Goal: Information Seeking & Learning: Learn about a topic

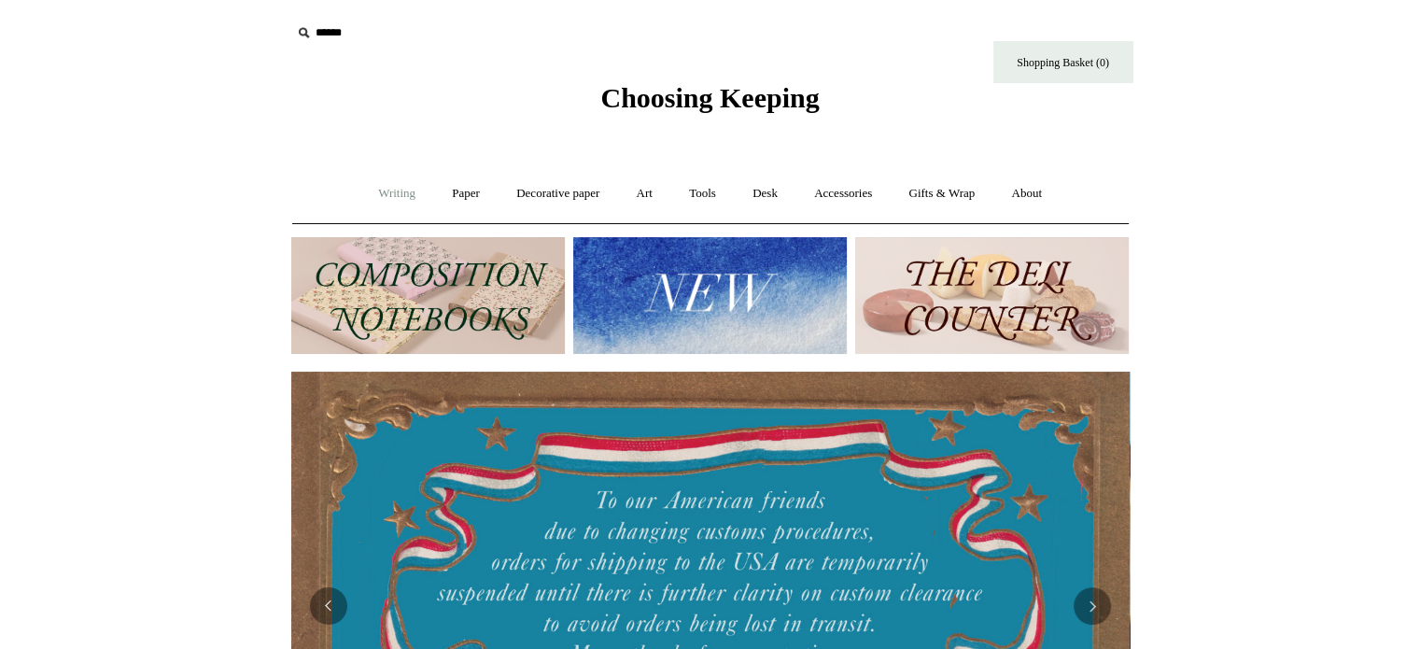
click at [368, 190] on link "Writing +" at bounding box center [396, 193] width 71 height 49
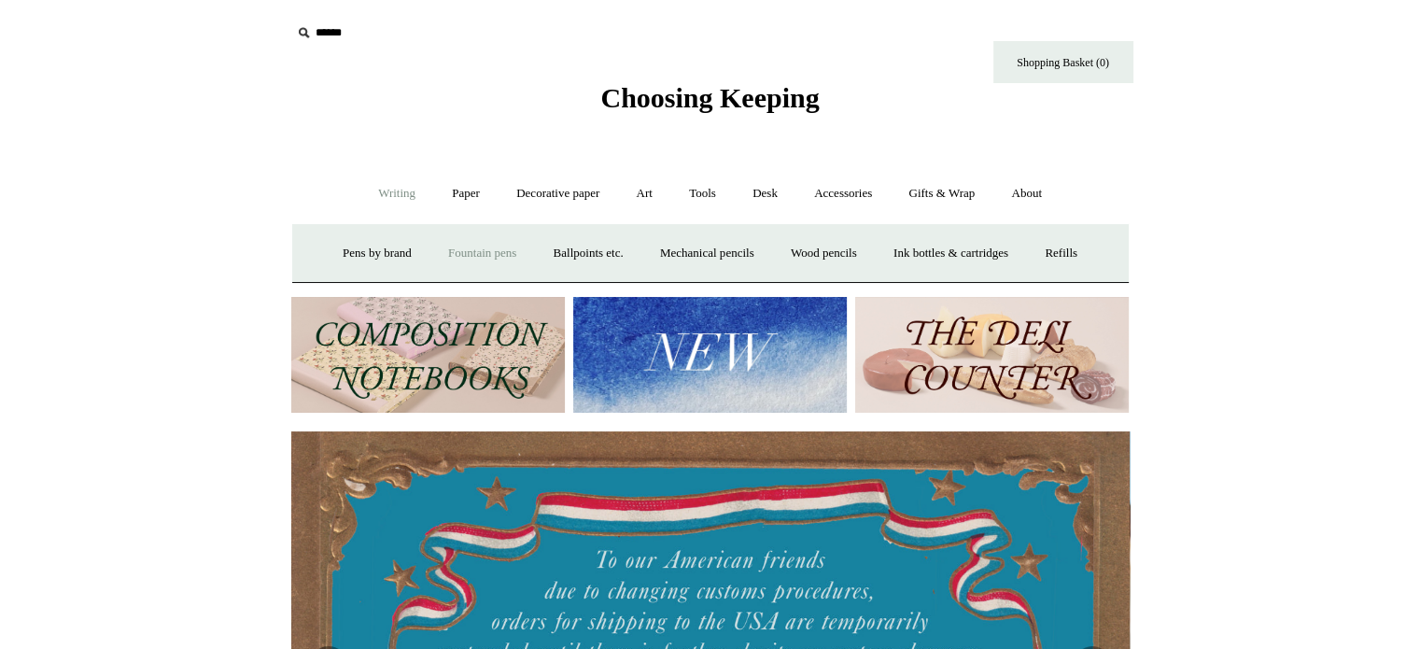
click at [467, 249] on link "Fountain pens +" at bounding box center [482, 253] width 102 height 49
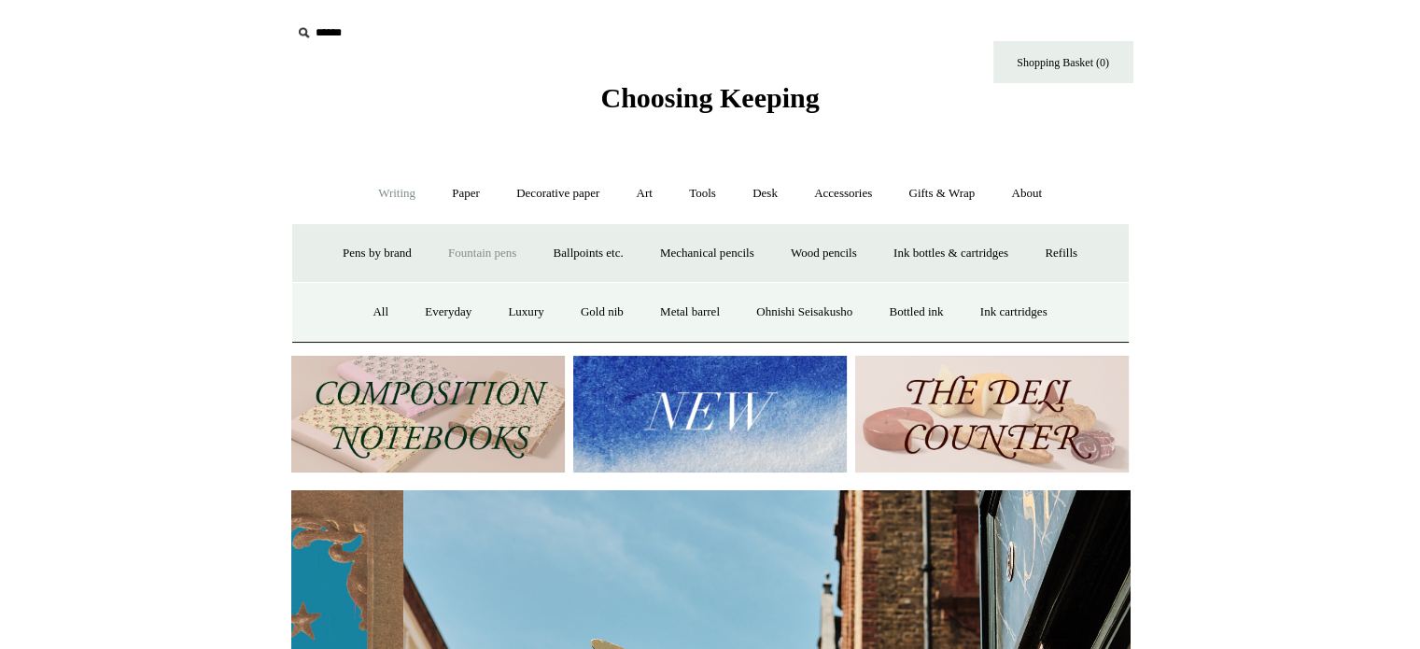
scroll to position [0, 839]
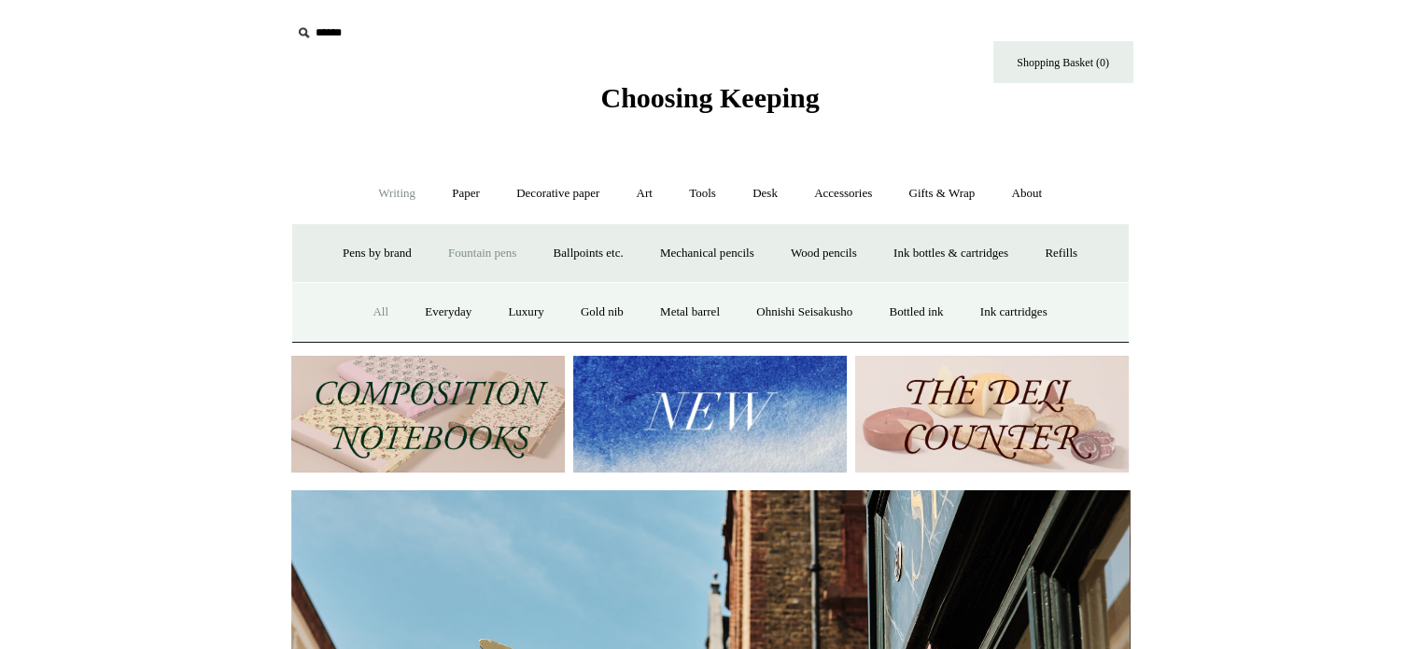
click at [357, 311] on link "All" at bounding box center [380, 312] width 49 height 49
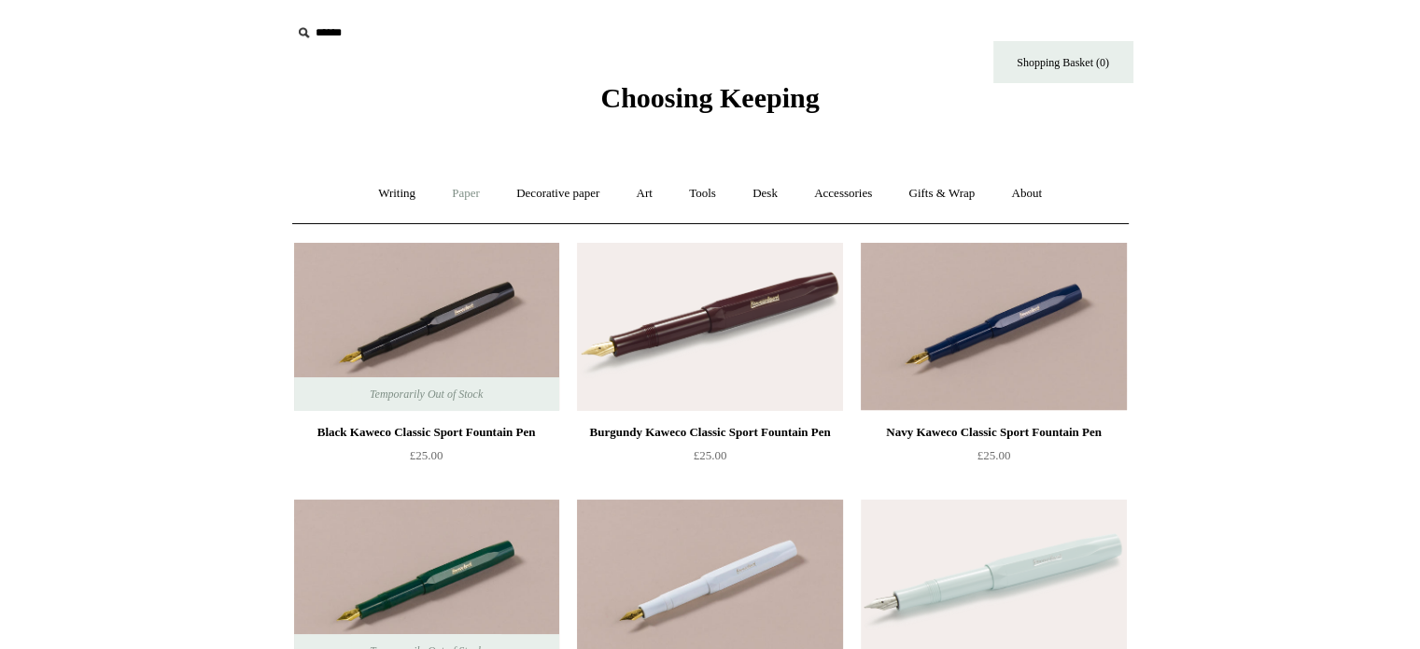
click at [459, 188] on link "Paper +" at bounding box center [466, 193] width 62 height 49
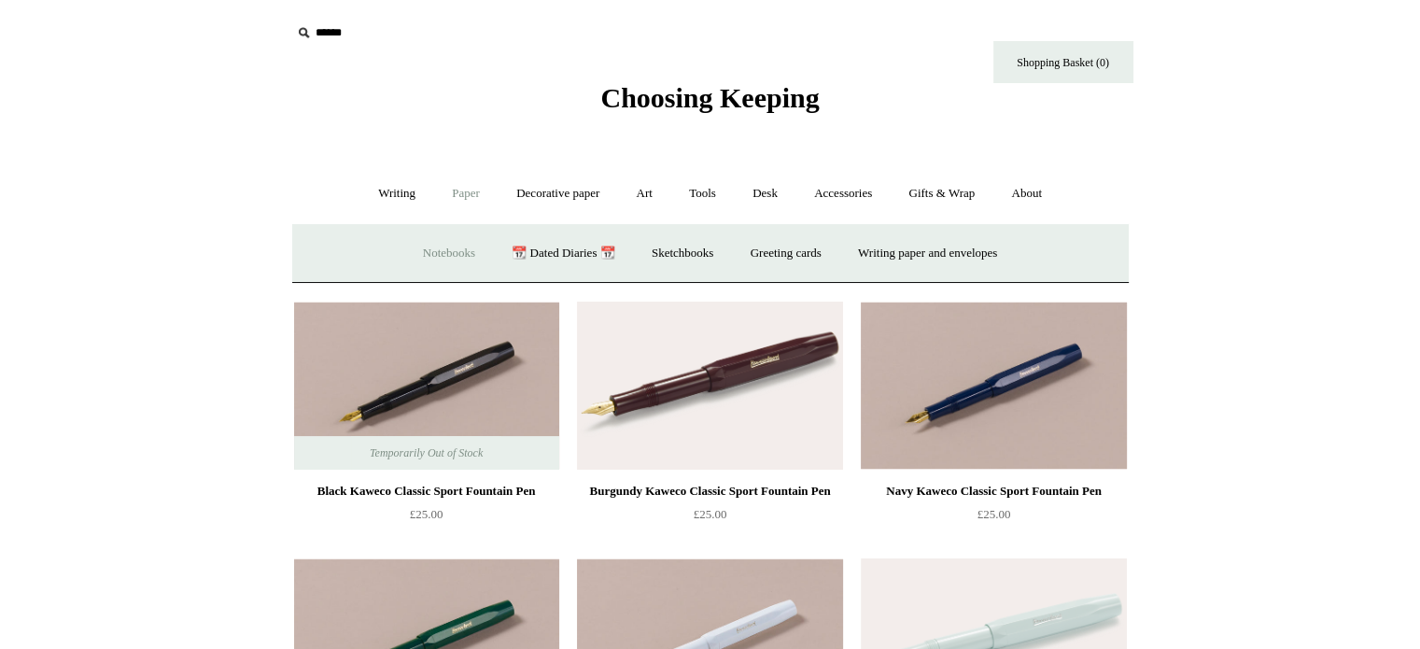
click at [437, 245] on link "Notebooks +" at bounding box center [449, 253] width 86 height 49
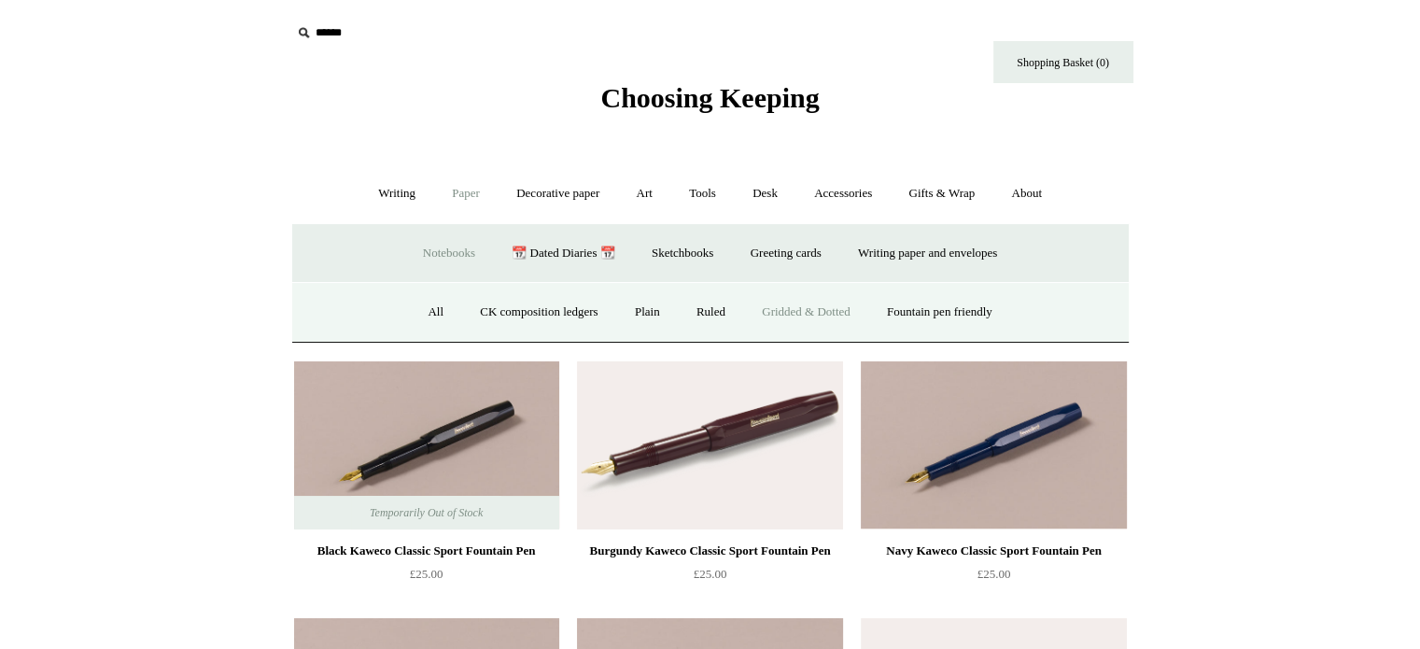
click at [759, 309] on link "Gridded & Dotted" at bounding box center [806, 312] width 122 height 49
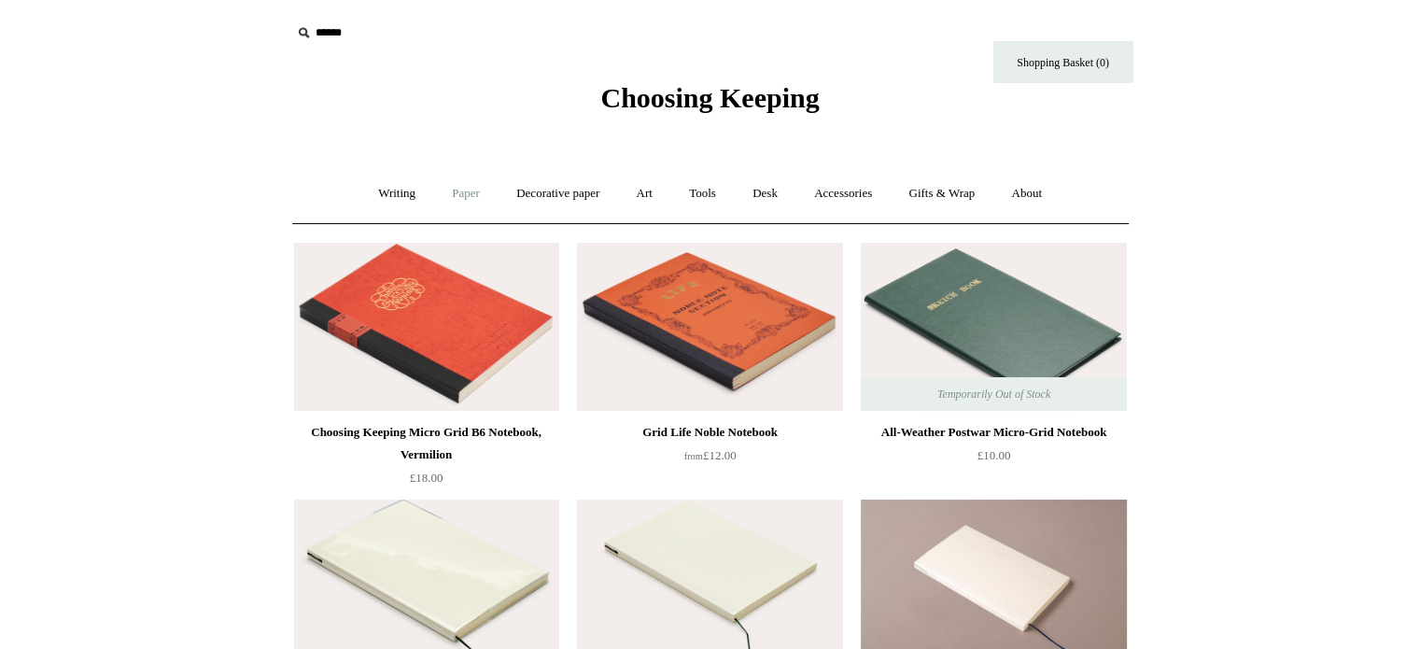
click at [463, 189] on link "Paper +" at bounding box center [466, 193] width 62 height 49
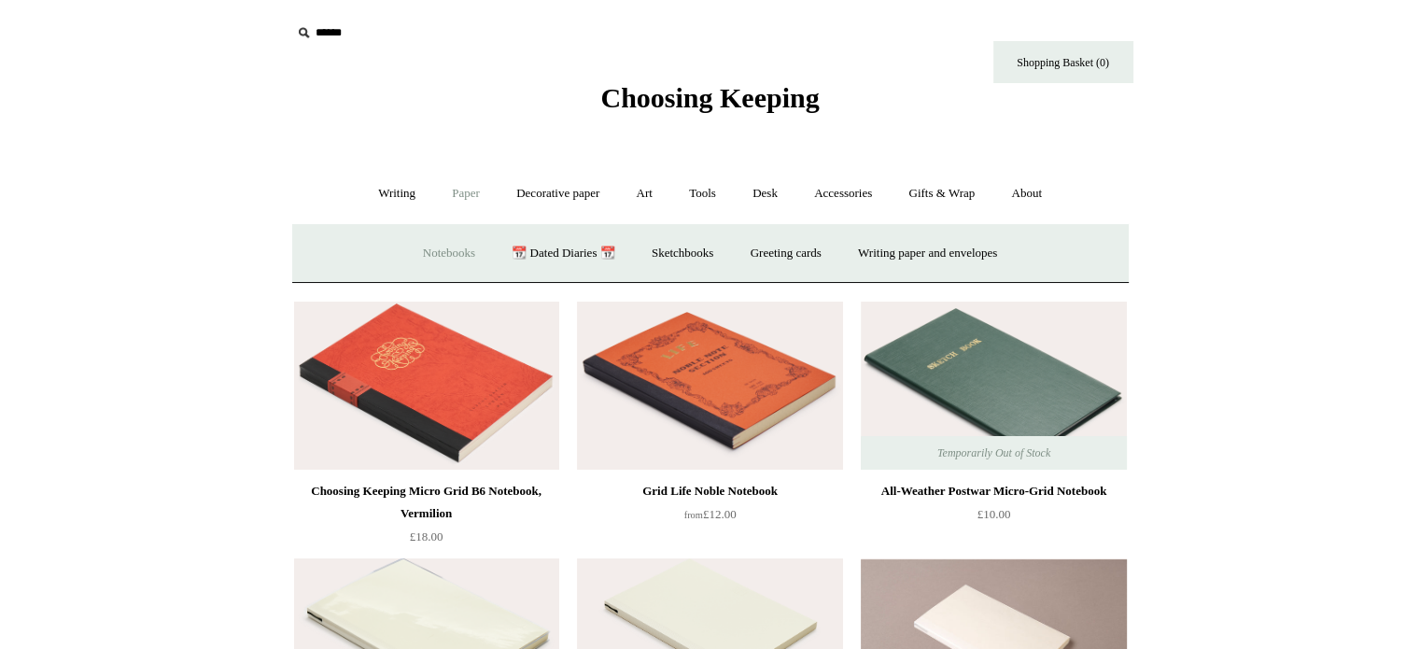
click at [452, 247] on link "Notebooks +" at bounding box center [449, 253] width 86 height 49
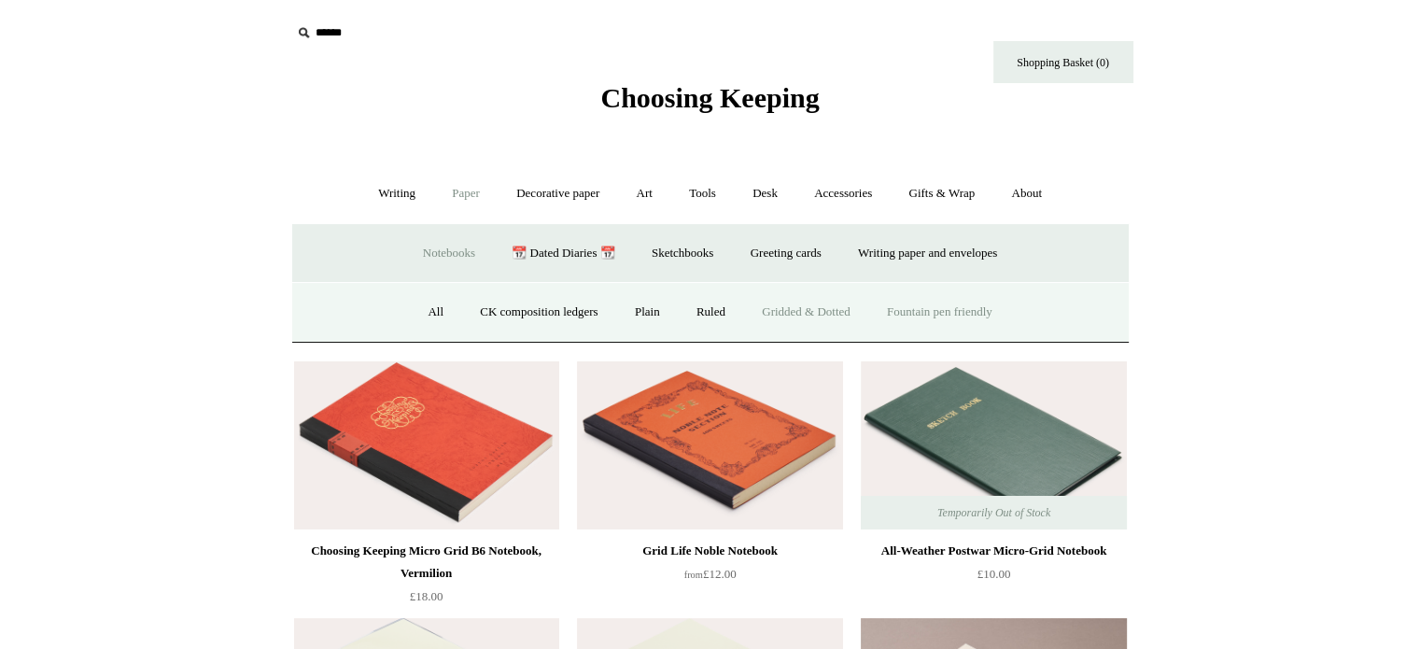
click at [910, 309] on link "Fountain pen friendly" at bounding box center [939, 312] width 139 height 49
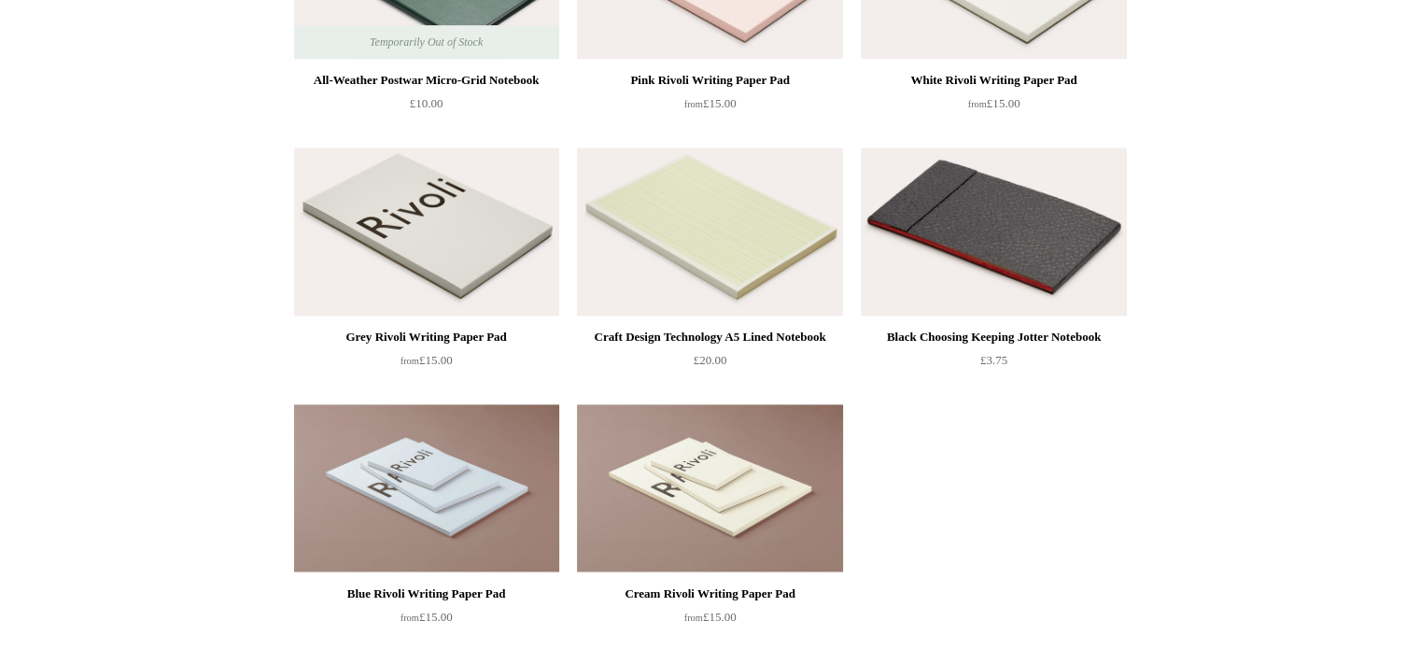
scroll to position [2428, 0]
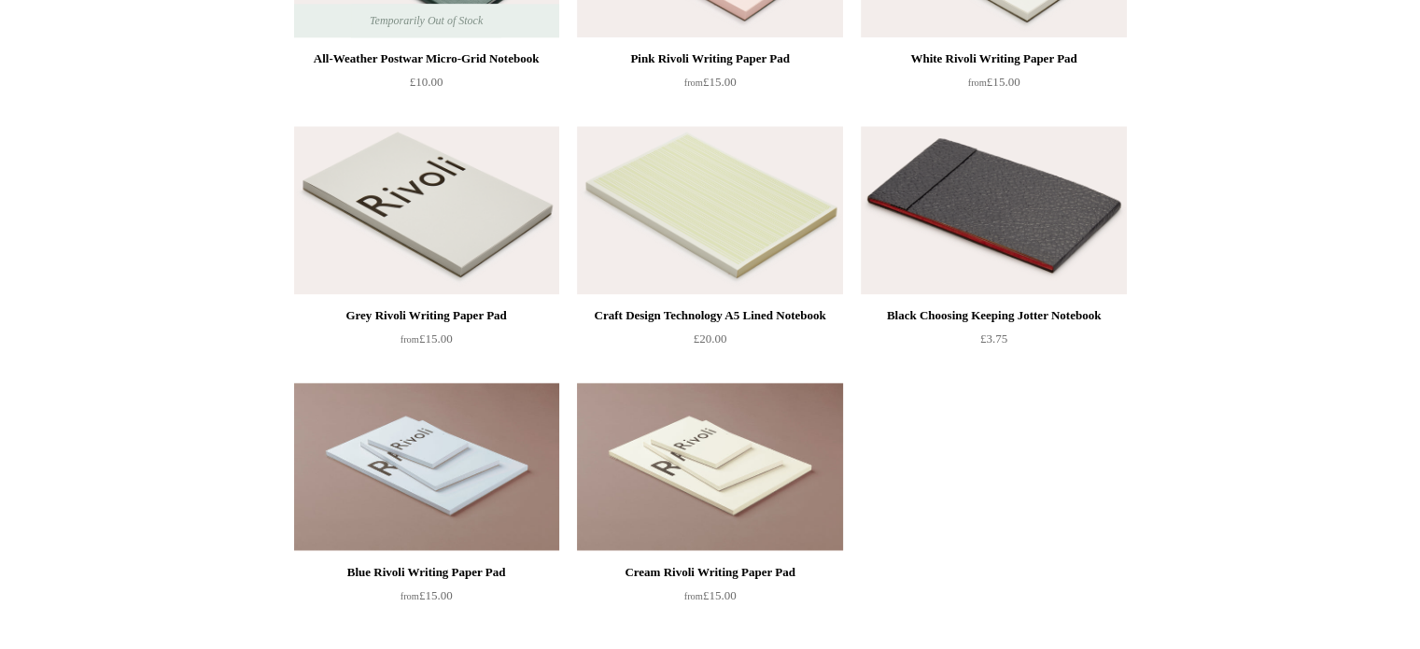
click at [770, 316] on div "Craft Design Technology A5 Lined Notebook" at bounding box center [710, 315] width 256 height 22
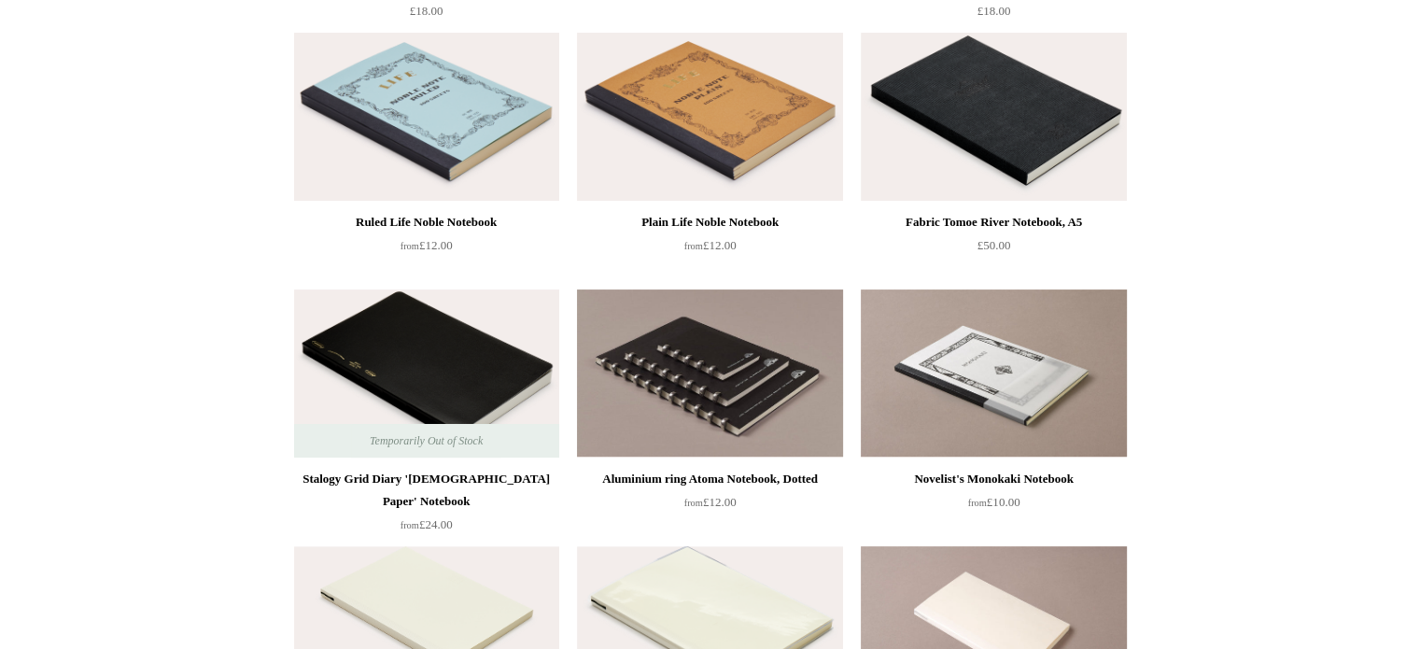
scroll to position [93, 0]
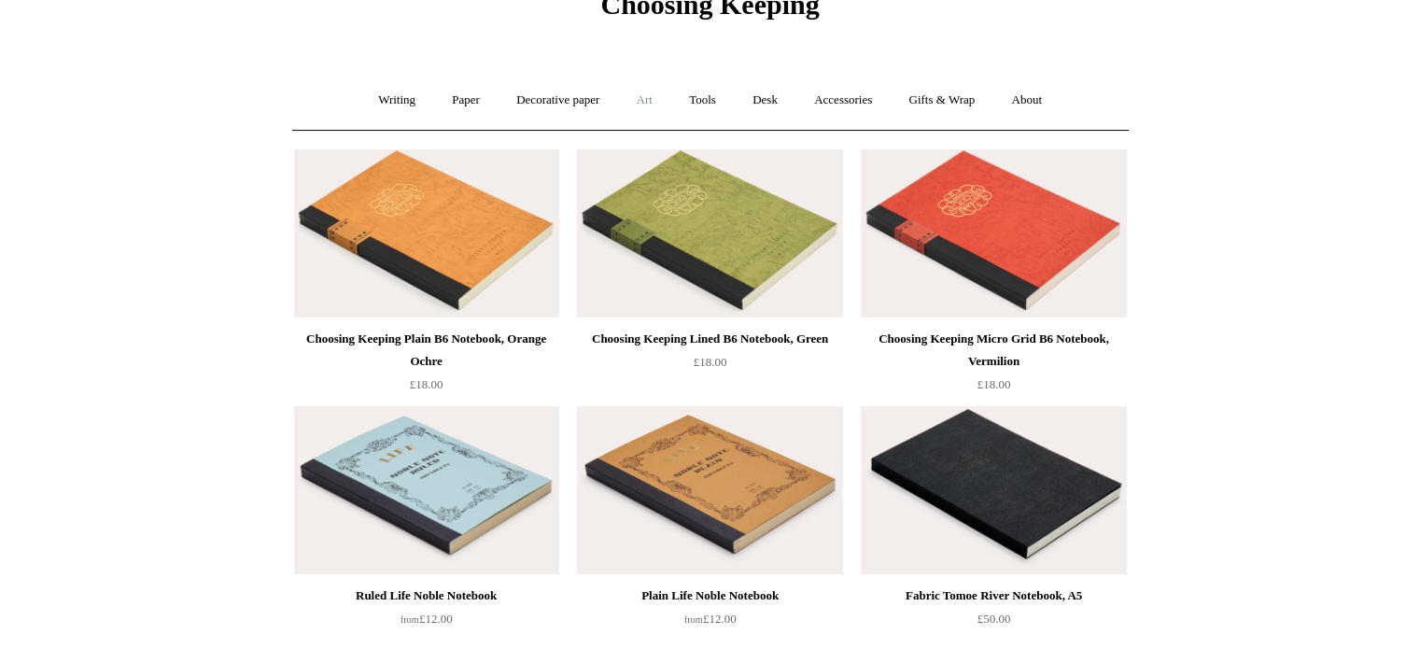
click at [642, 96] on link "Art +" at bounding box center [644, 100] width 49 height 49
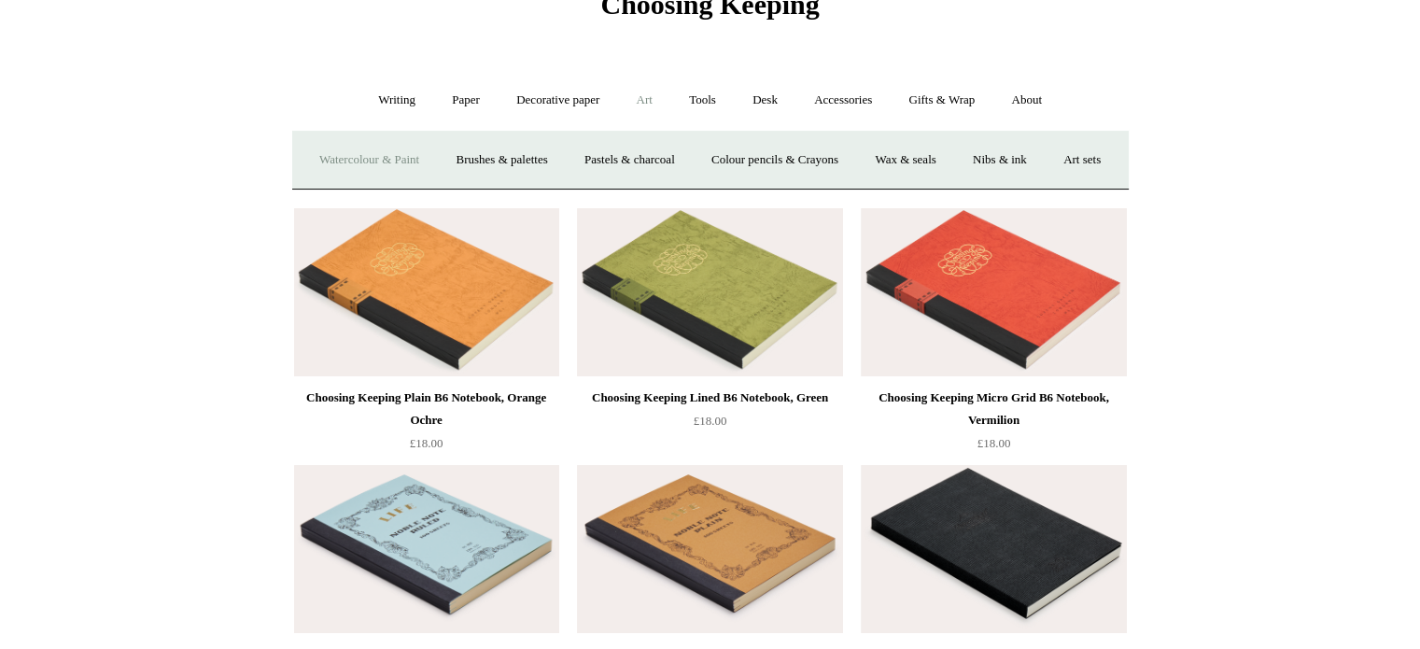
click at [421, 162] on link "Watercolour & Paint" at bounding box center [370, 159] width 134 height 49
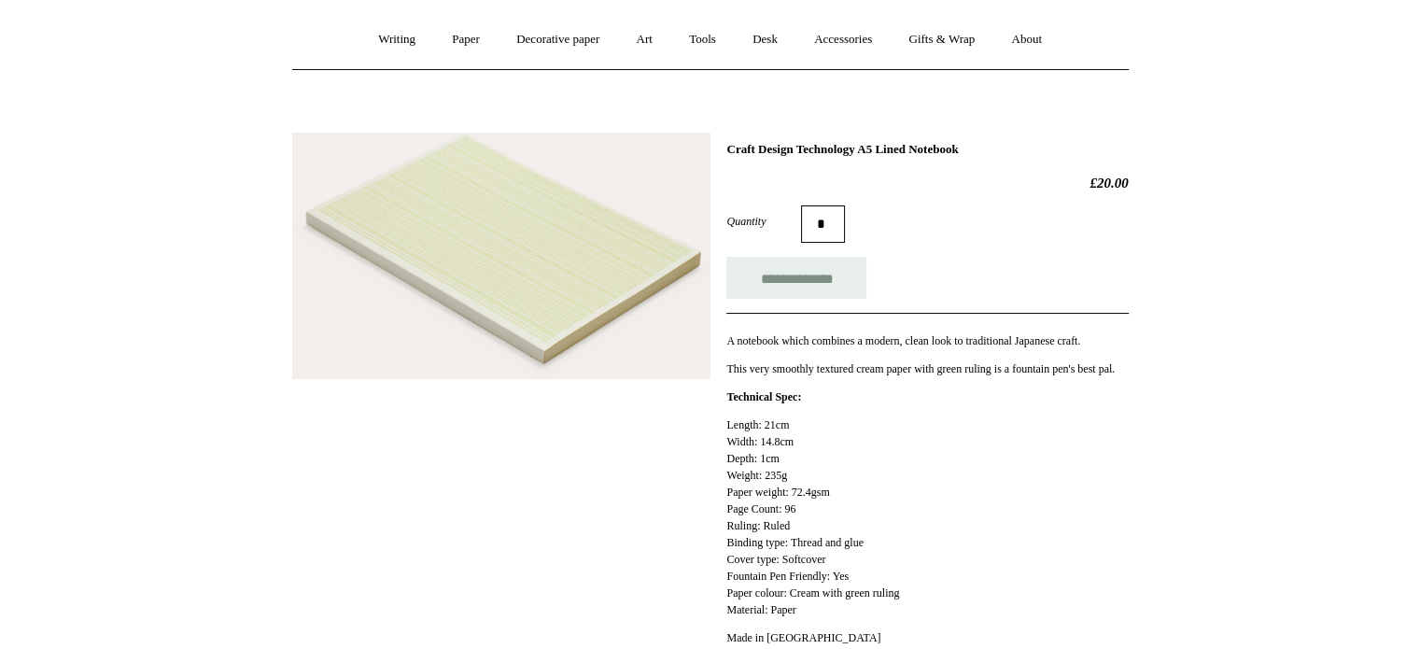
scroll to position [187, 0]
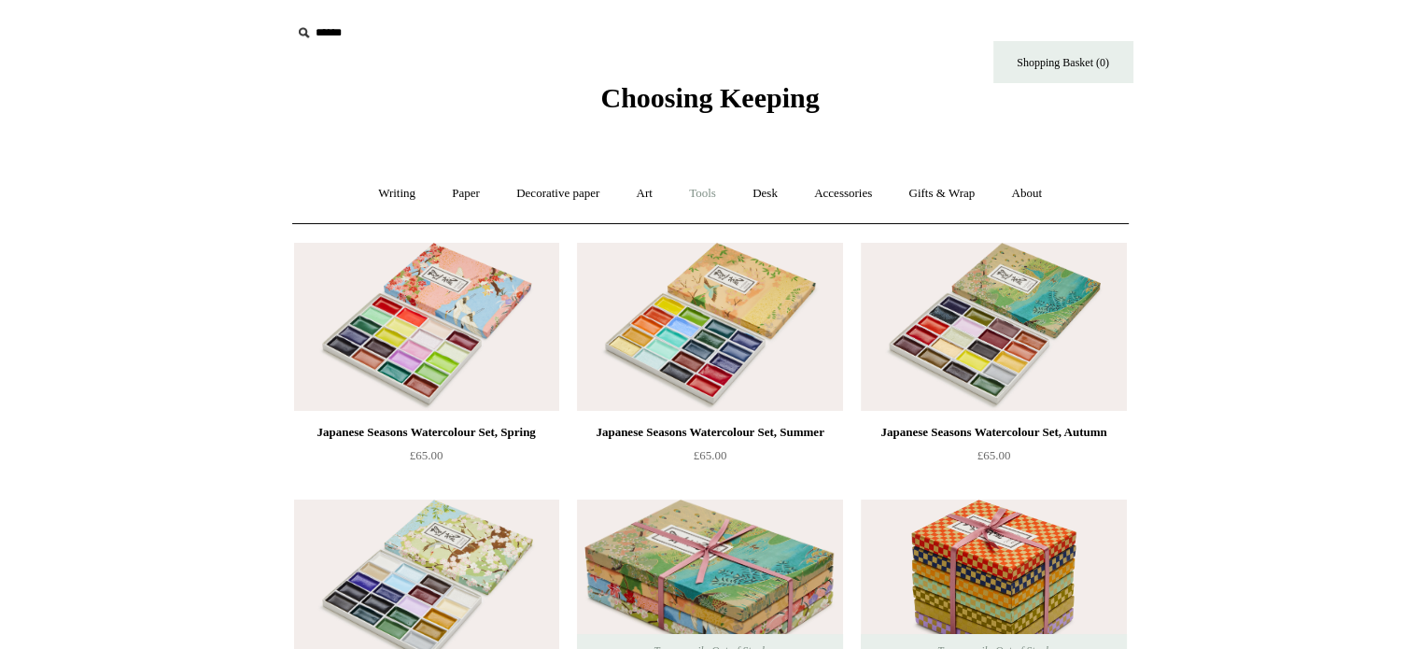
click at [695, 193] on link "Tools +" at bounding box center [702, 193] width 61 height 49
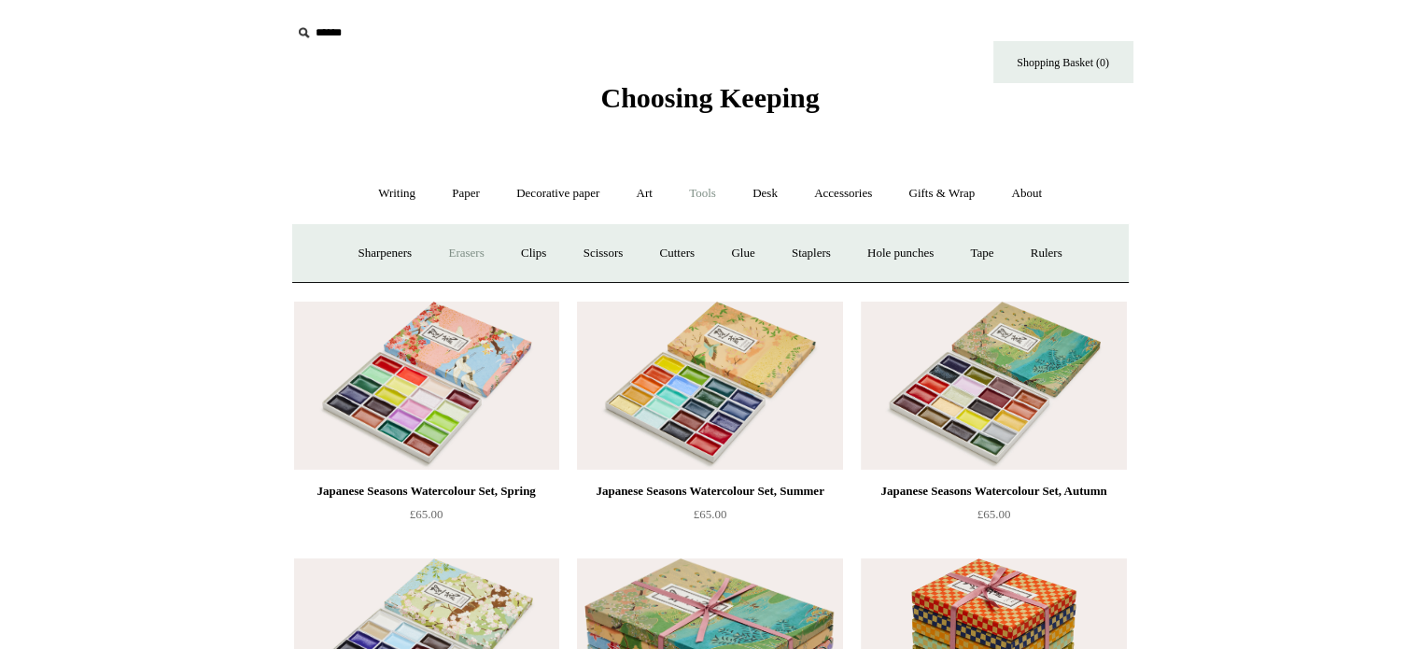
click at [448, 252] on link "Erasers" at bounding box center [465, 253] width 69 height 49
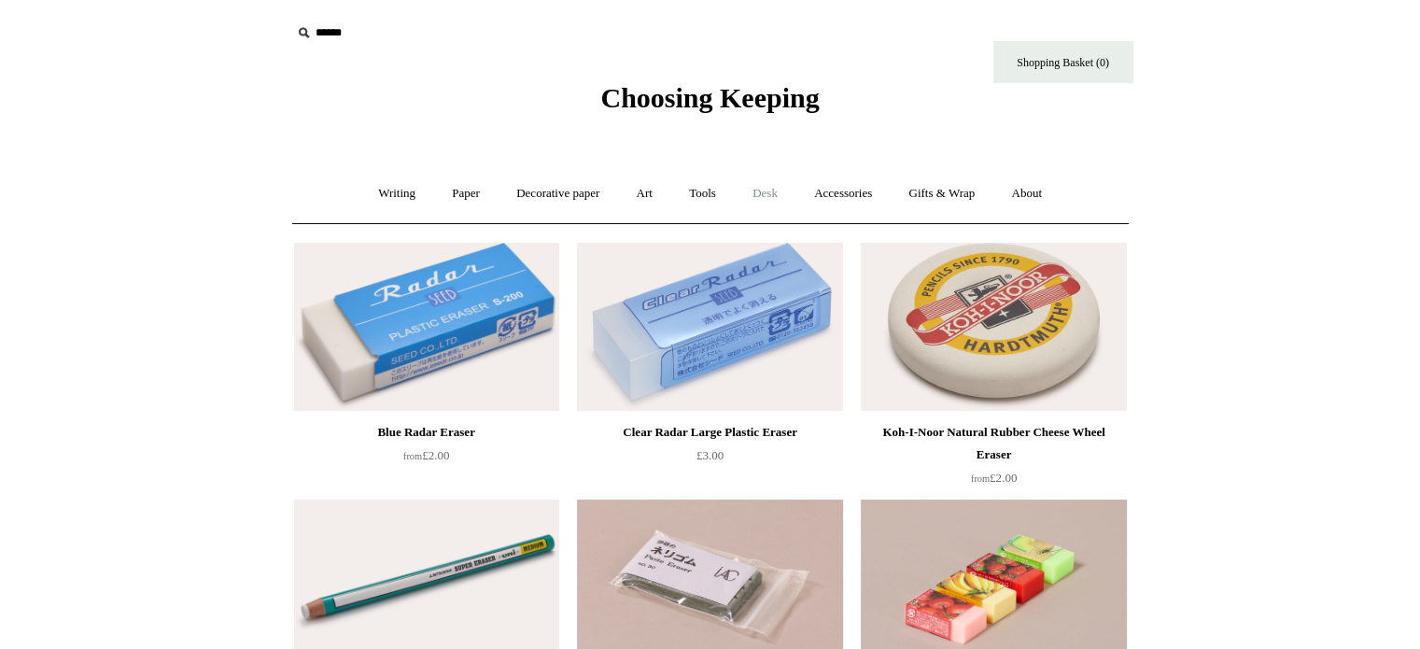
click at [769, 198] on link "Desk +" at bounding box center [765, 193] width 59 height 49
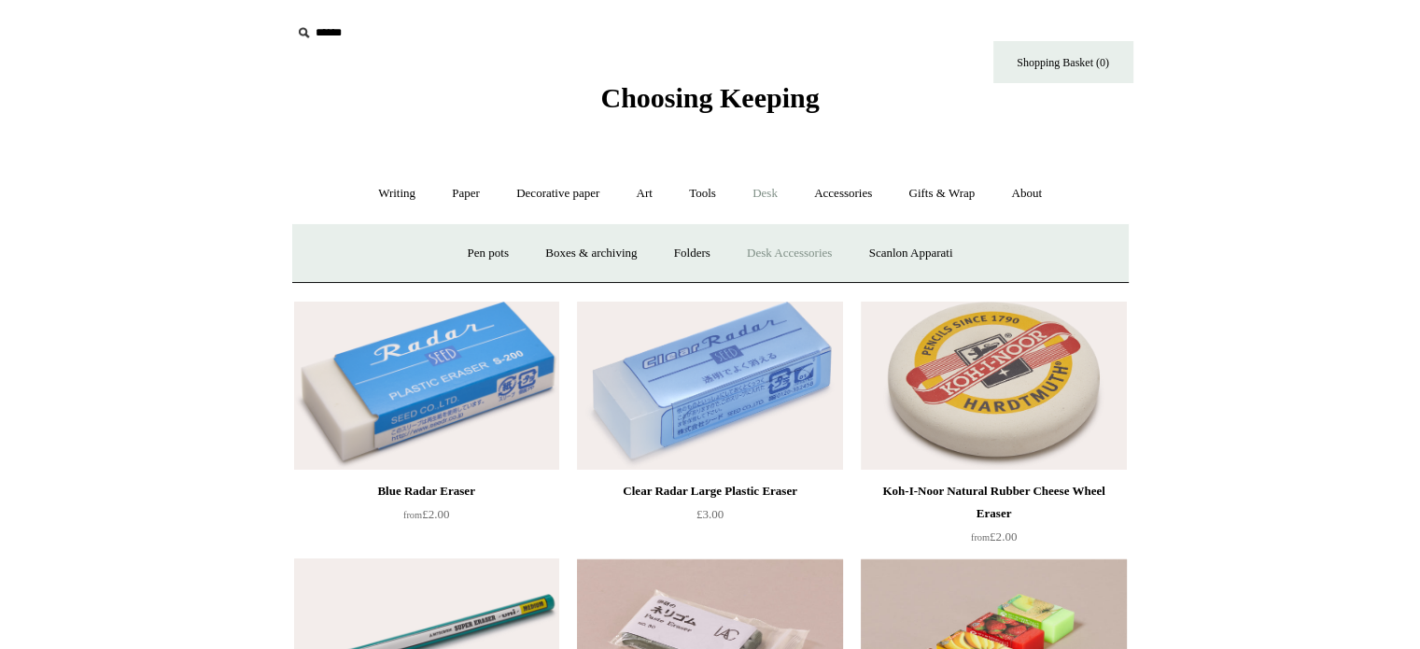
click at [781, 250] on link "Desk Accessories" at bounding box center [789, 253] width 119 height 49
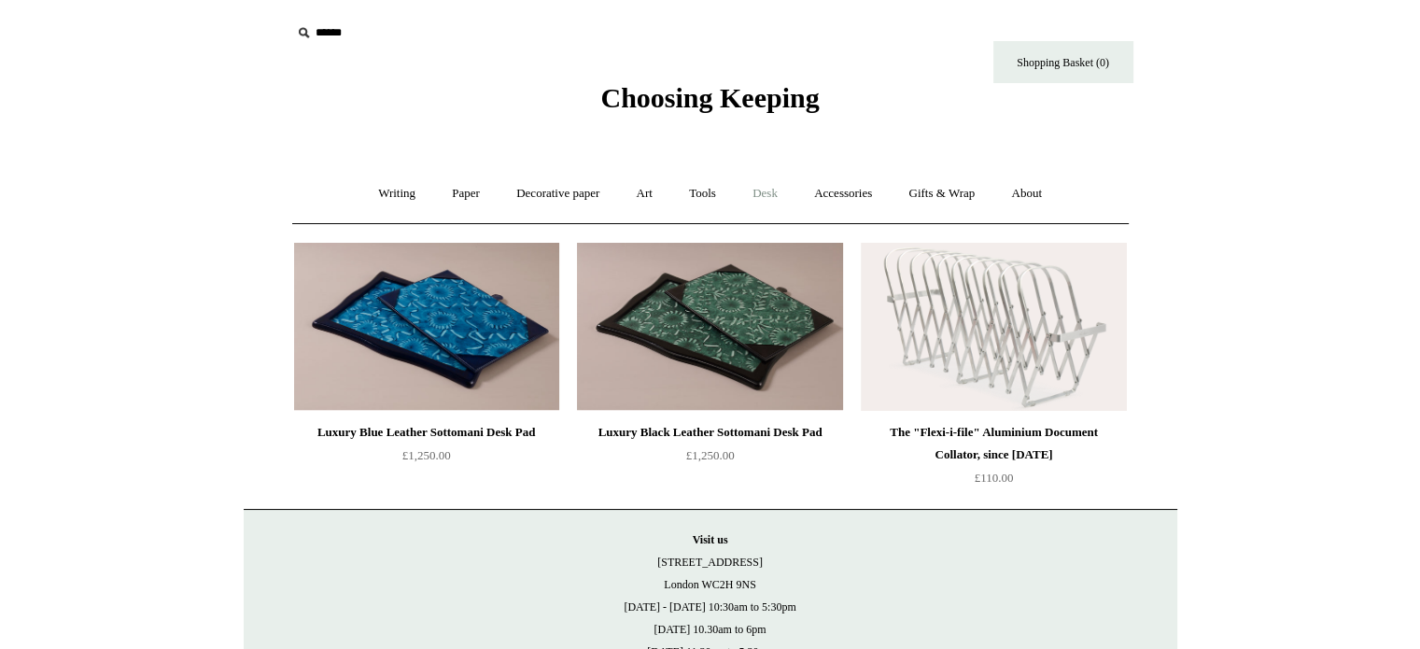
click at [760, 190] on link "Desk +" at bounding box center [765, 193] width 59 height 49
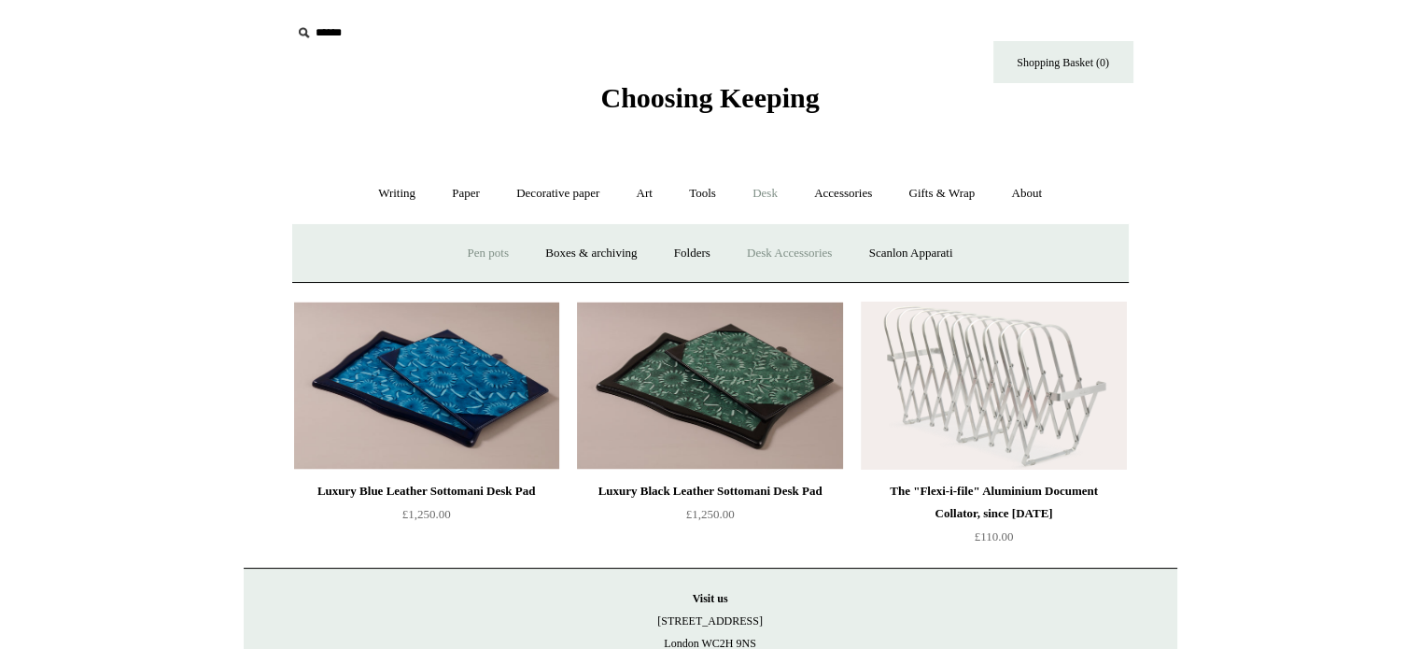
click at [482, 249] on link "Pen pots" at bounding box center [488, 253] width 75 height 49
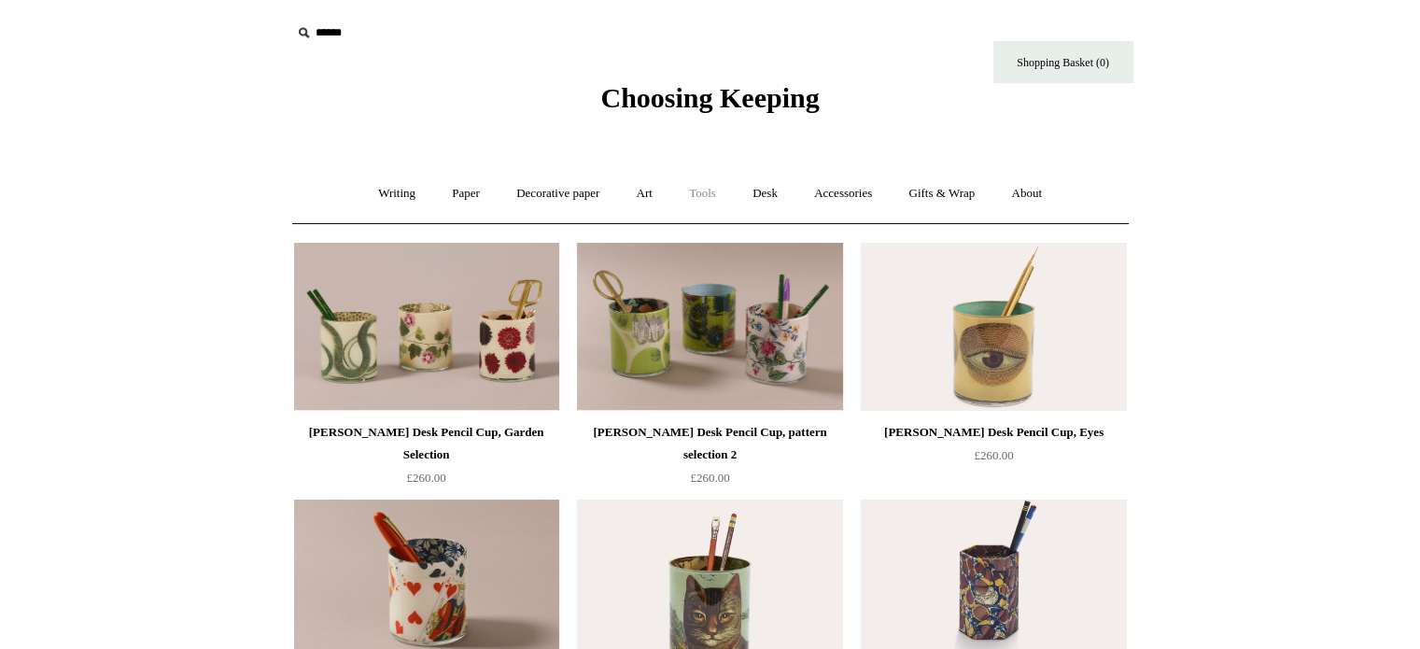
click at [706, 193] on link "Tools +" at bounding box center [702, 193] width 61 height 49
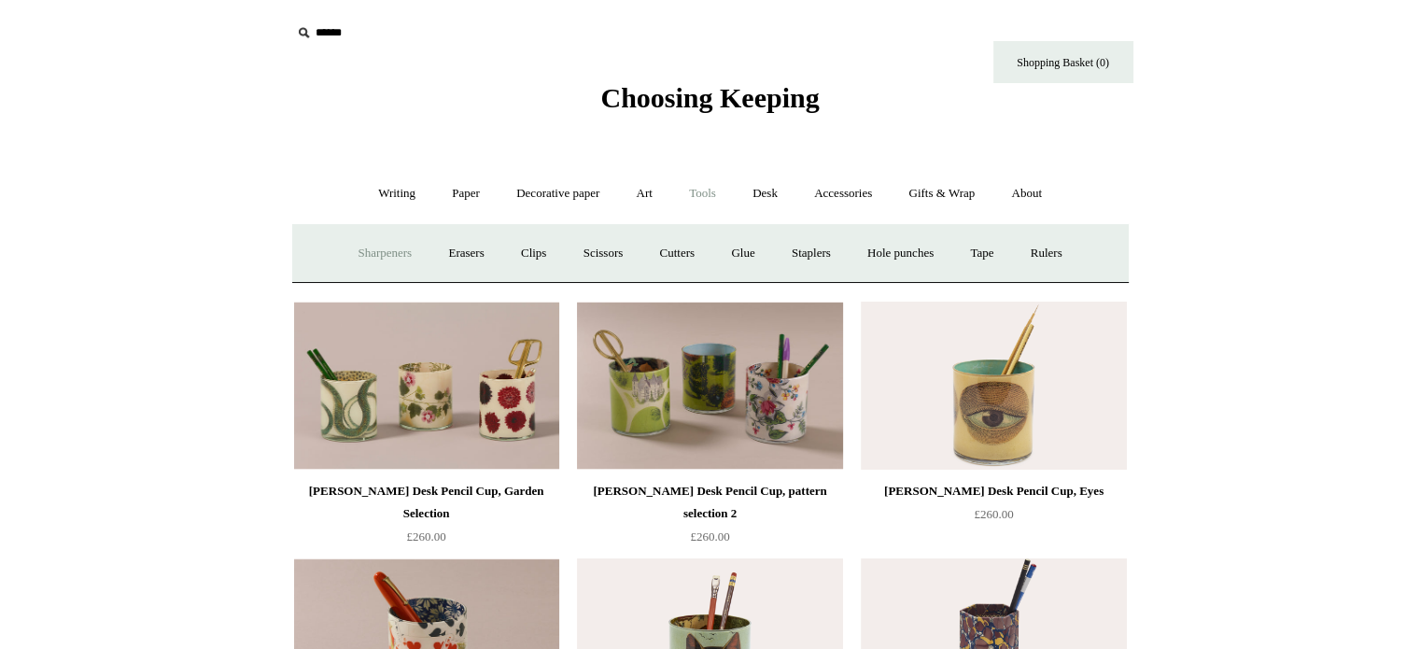
click at [387, 253] on link "Sharpeners" at bounding box center [385, 253] width 88 height 49
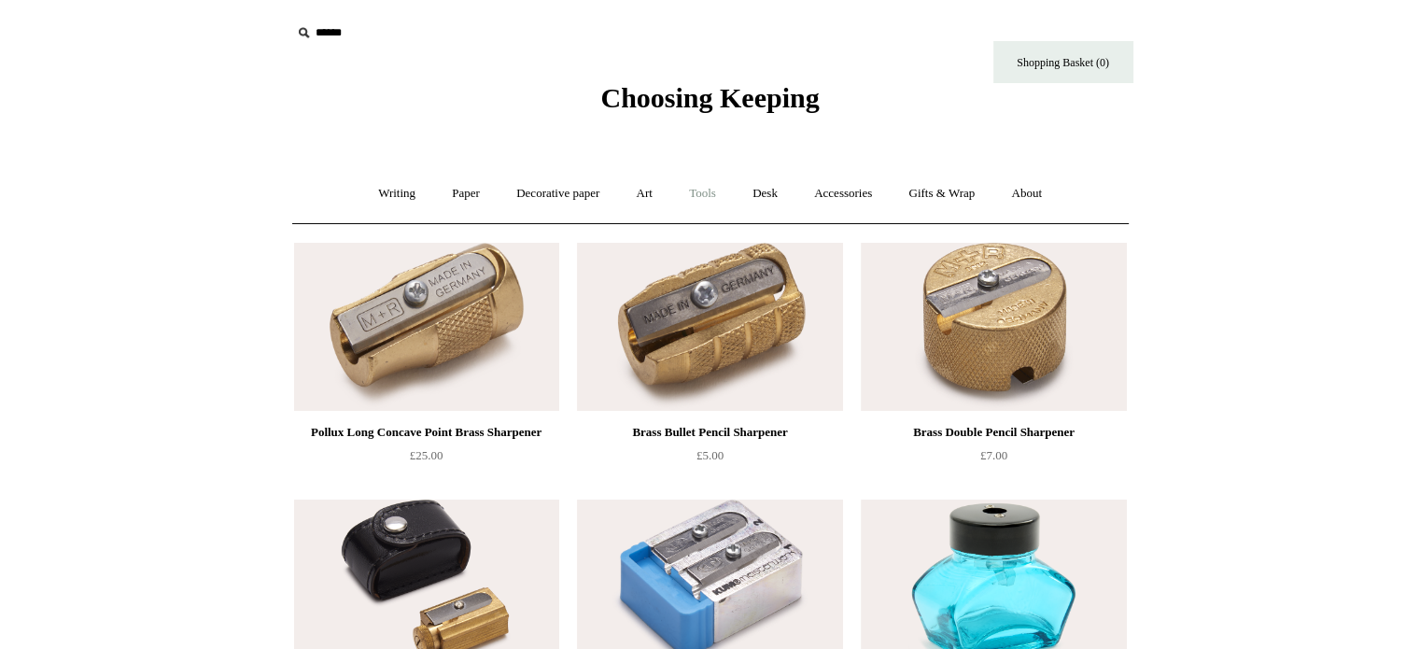
click at [713, 192] on link "Tools +" at bounding box center [702, 193] width 61 height 49
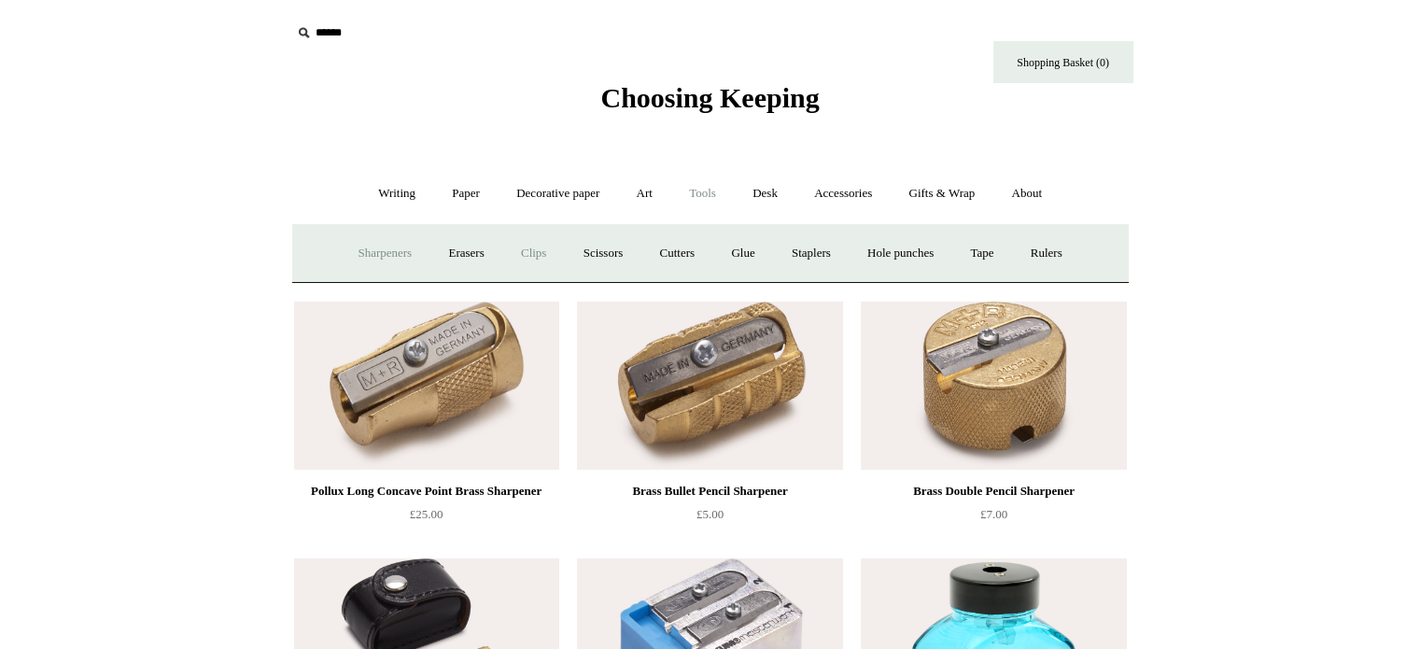
click at [534, 254] on link "Clips +" at bounding box center [533, 253] width 59 height 49
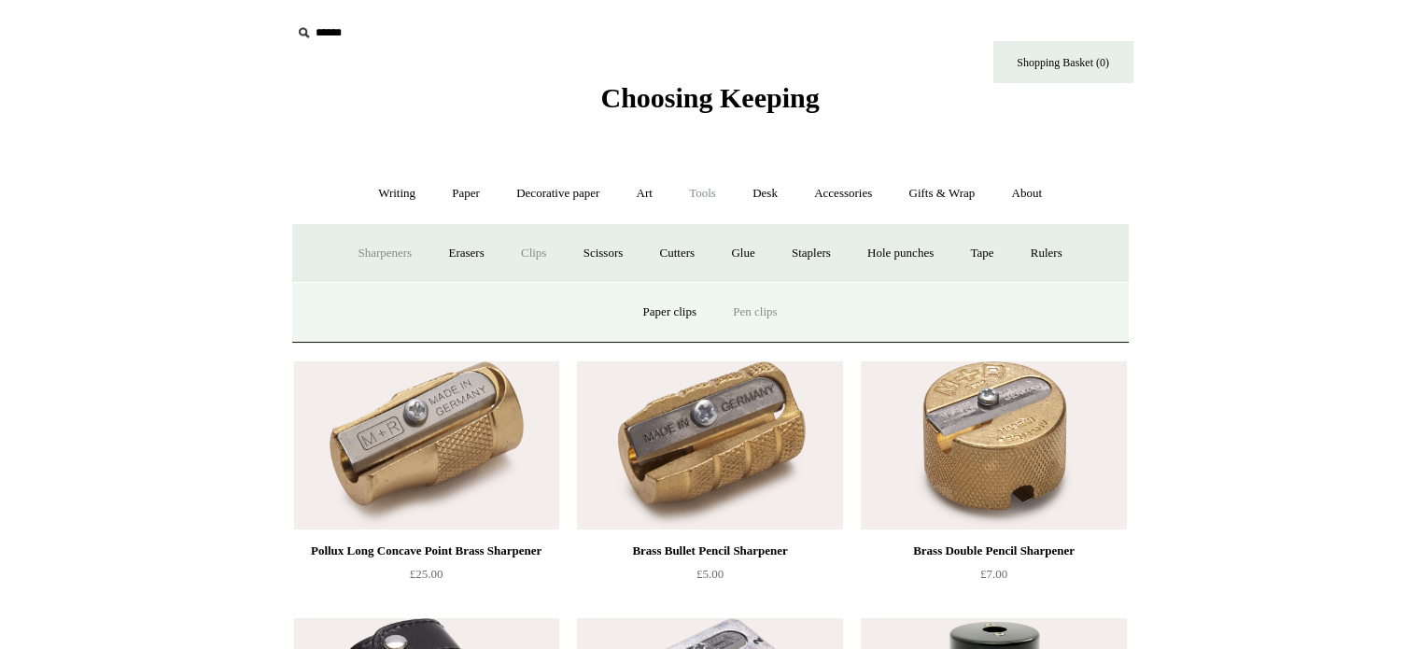
click at [736, 313] on link "Pen clips" at bounding box center [755, 312] width 78 height 49
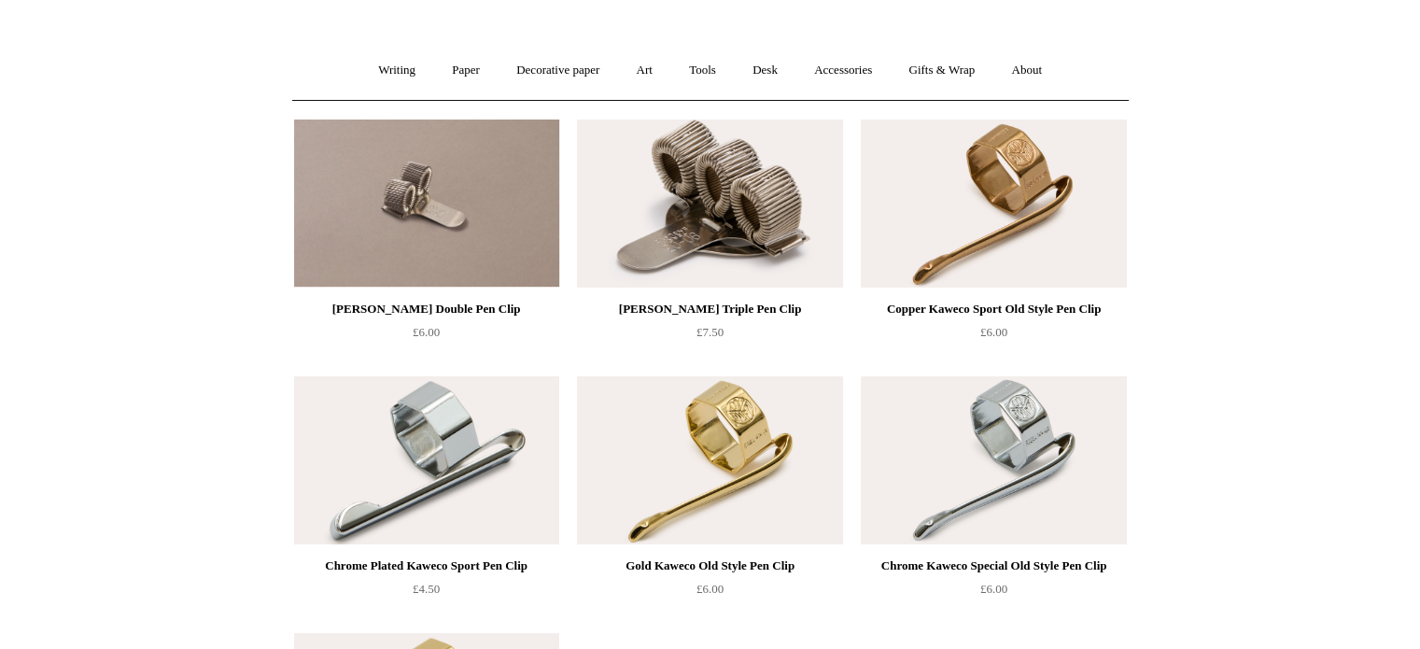
scroll to position [93, 0]
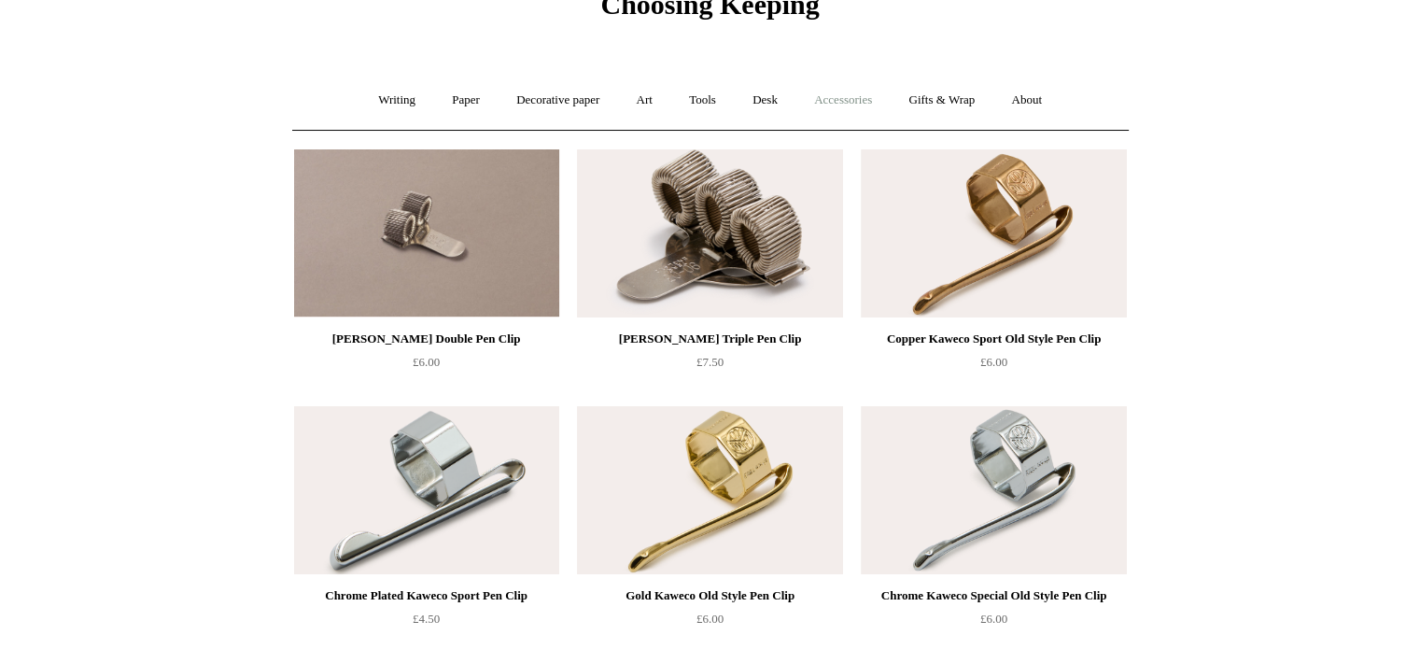
click at [825, 96] on link "Accessories +" at bounding box center [843, 100] width 92 height 49
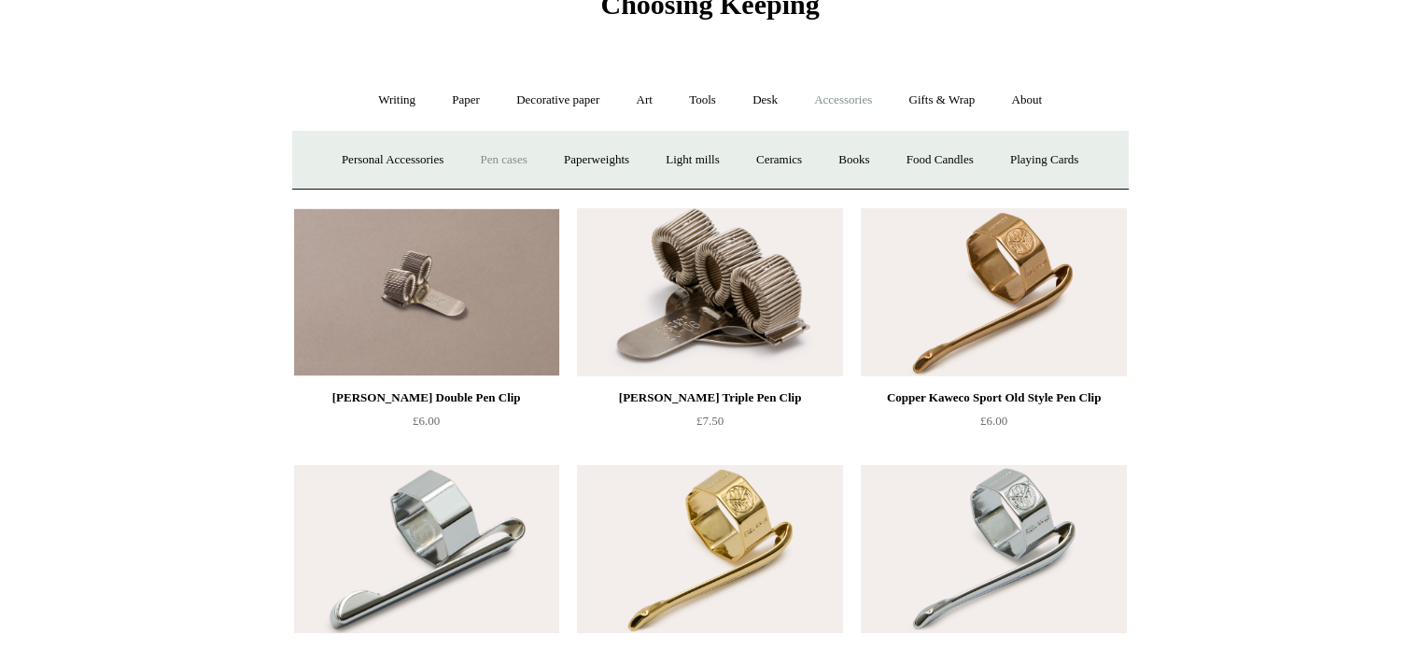
click at [485, 153] on link "Pen cases" at bounding box center [503, 159] width 80 height 49
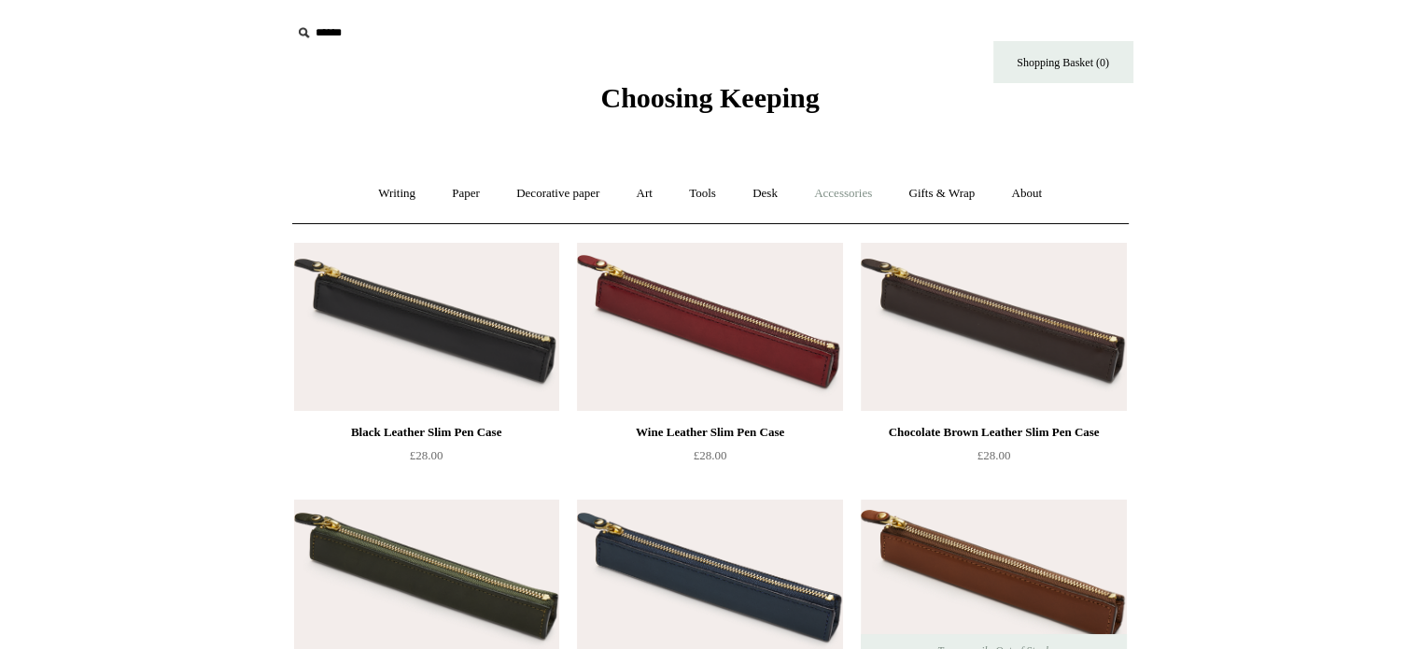
click at [861, 197] on link "Accessories +" at bounding box center [843, 193] width 92 height 49
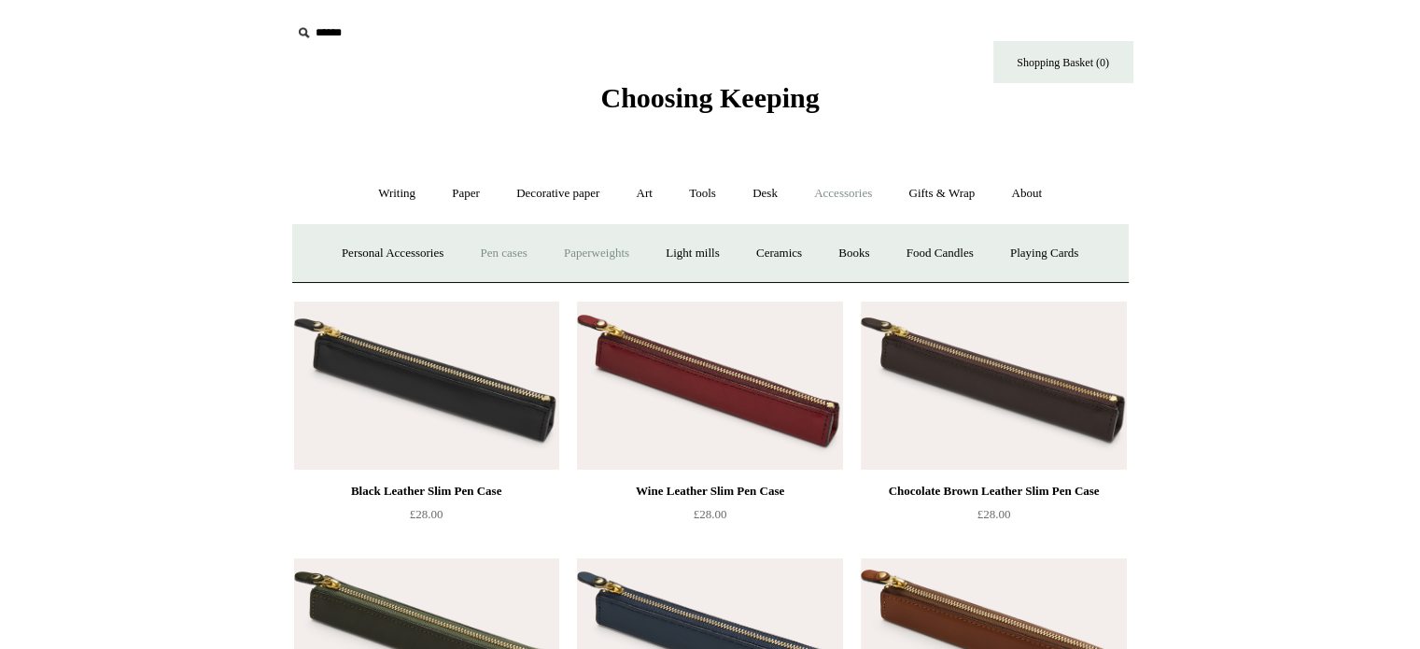
click at [598, 255] on link "Paperweights +" at bounding box center [596, 253] width 99 height 49
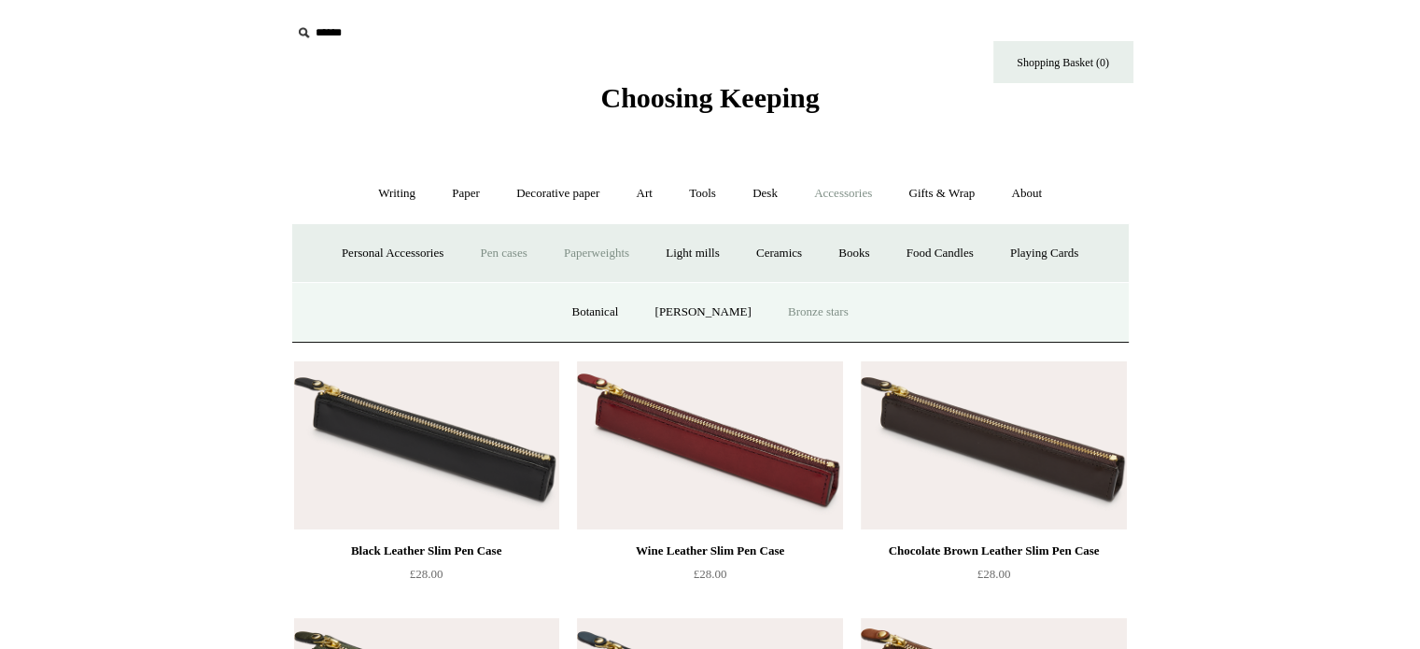
click at [820, 317] on link "Bronze stars" at bounding box center [818, 312] width 94 height 49
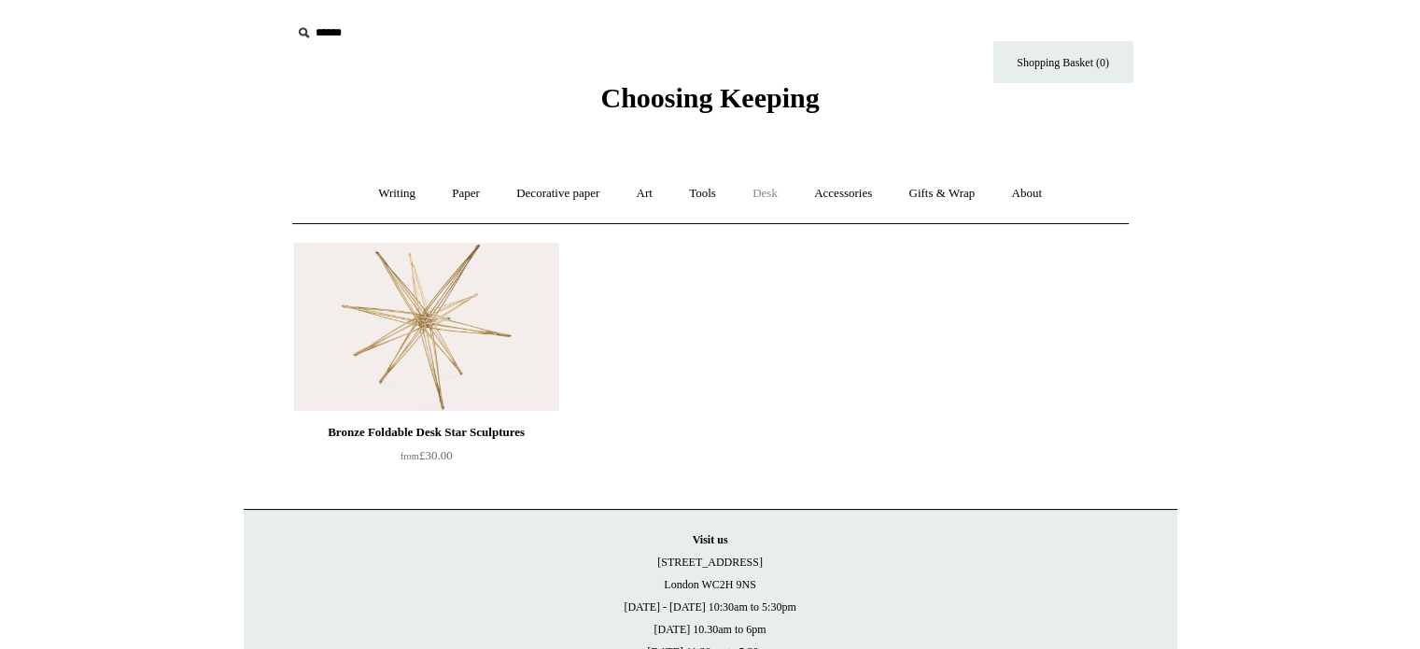
click at [769, 180] on link "Desk +" at bounding box center [765, 193] width 59 height 49
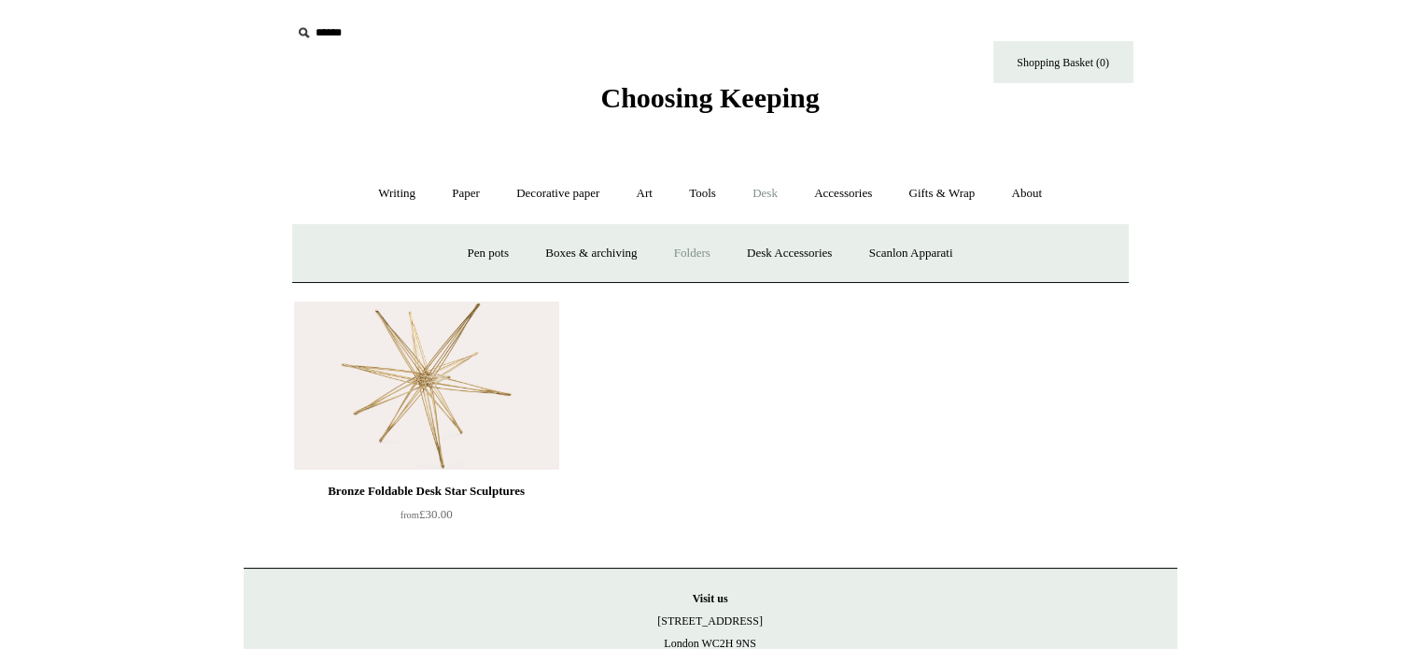
click at [701, 249] on link "Folders" at bounding box center [692, 253] width 70 height 49
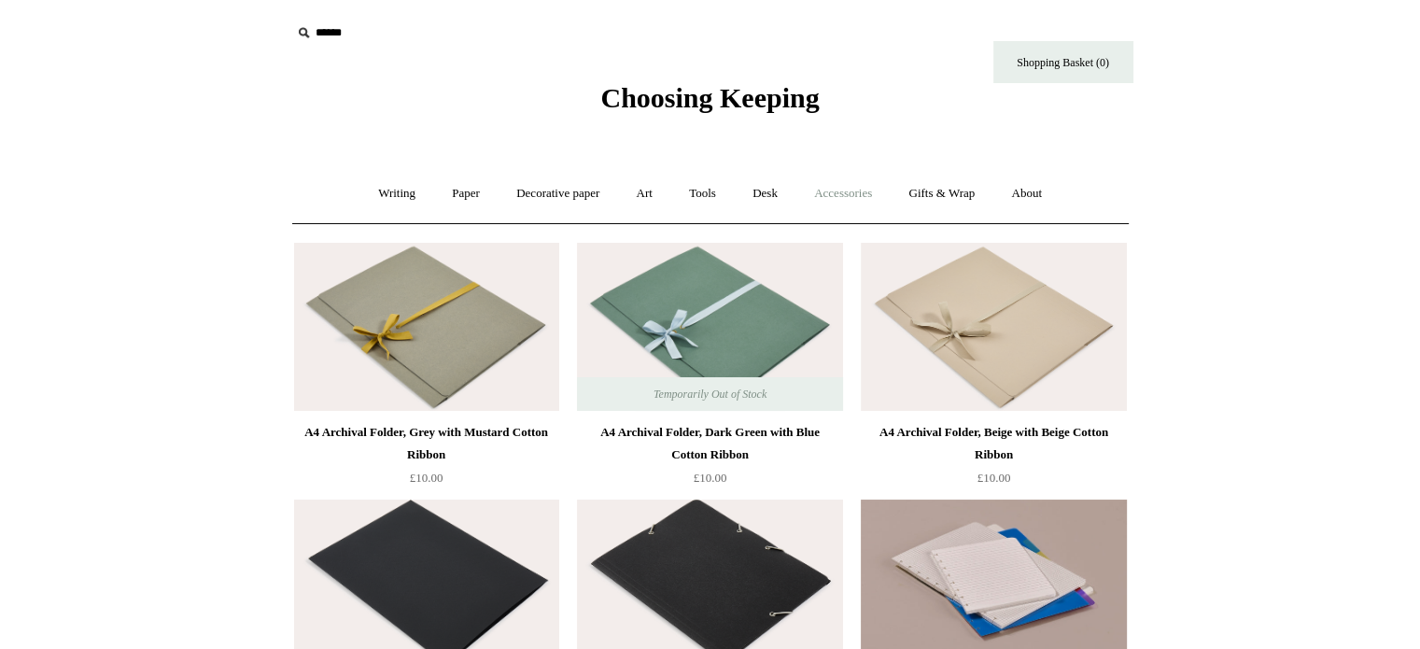
click at [840, 192] on link "Accessories +" at bounding box center [843, 193] width 92 height 49
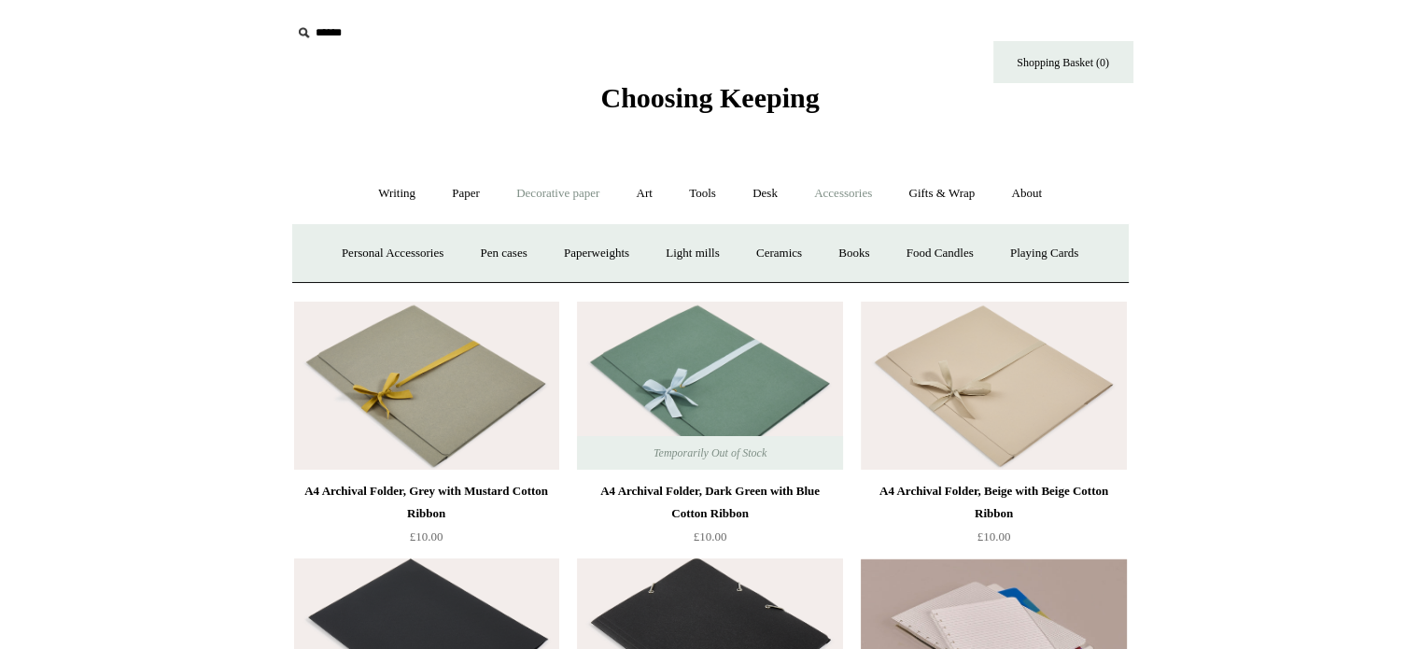
click at [544, 190] on link "Decorative paper +" at bounding box center [558, 193] width 117 height 49
click at [852, 245] on link "Japanese" at bounding box center [855, 253] width 77 height 49
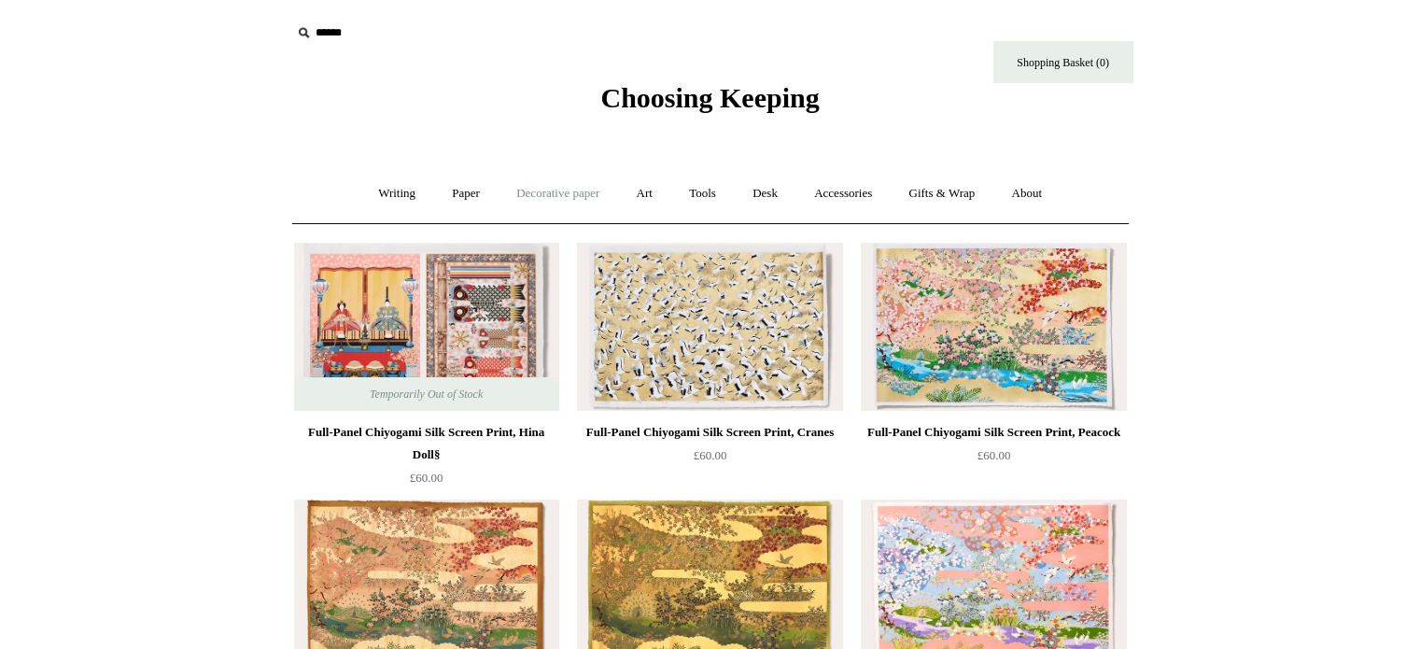
click at [555, 190] on link "Decorative paper +" at bounding box center [558, 193] width 117 height 49
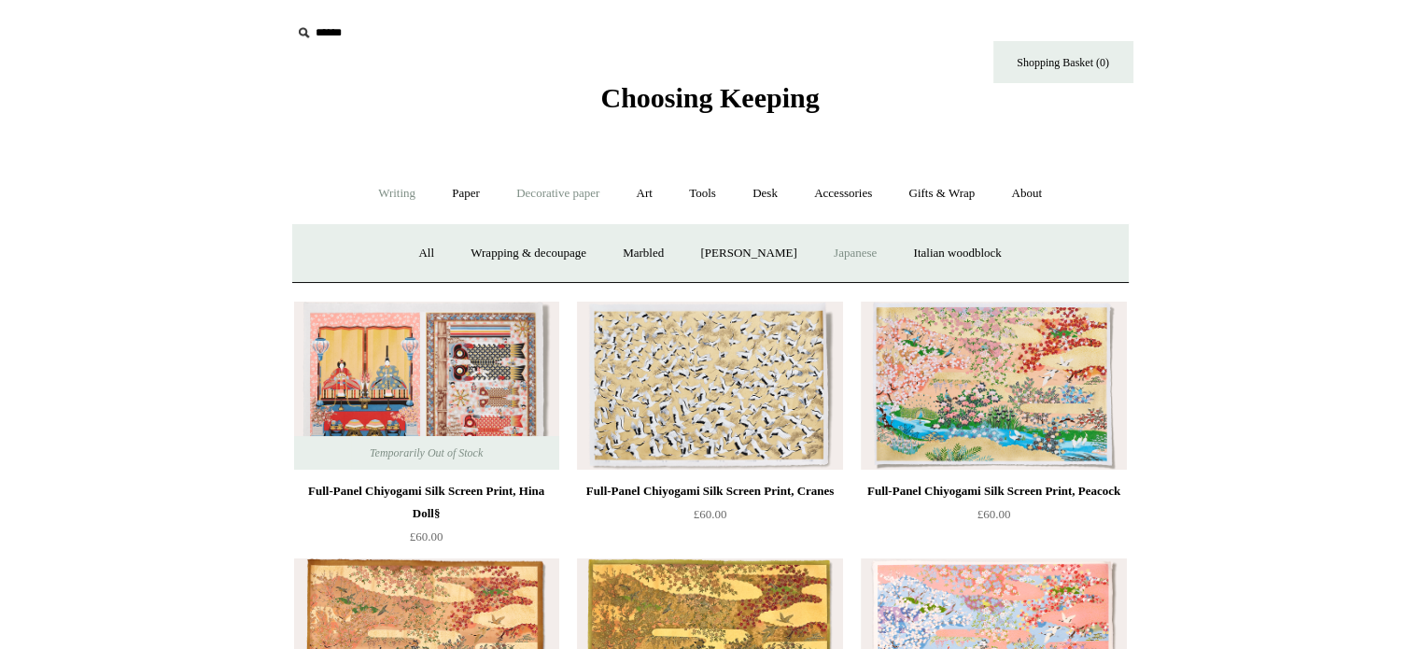
click at [402, 197] on link "Writing +" at bounding box center [396, 193] width 71 height 49
click at [695, 257] on link "Mechanical pencils +" at bounding box center [707, 253] width 128 height 49
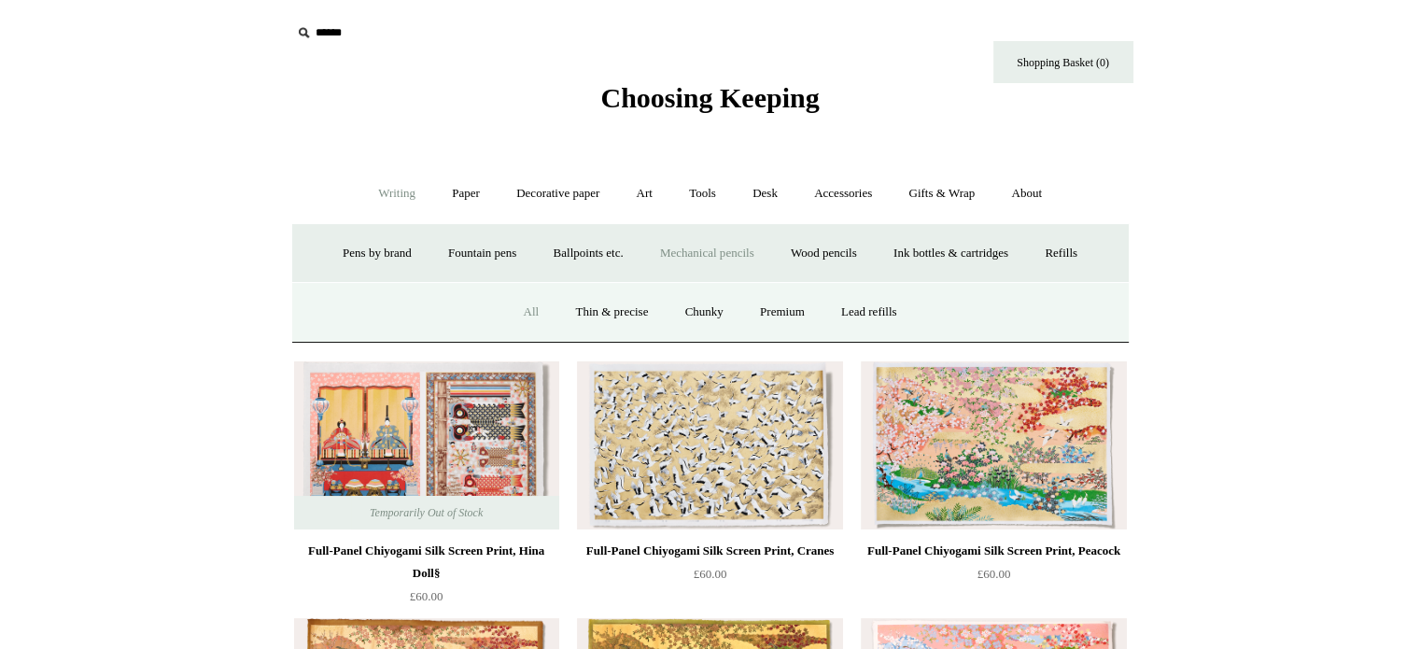
click at [519, 305] on link "All" at bounding box center [530, 312] width 49 height 49
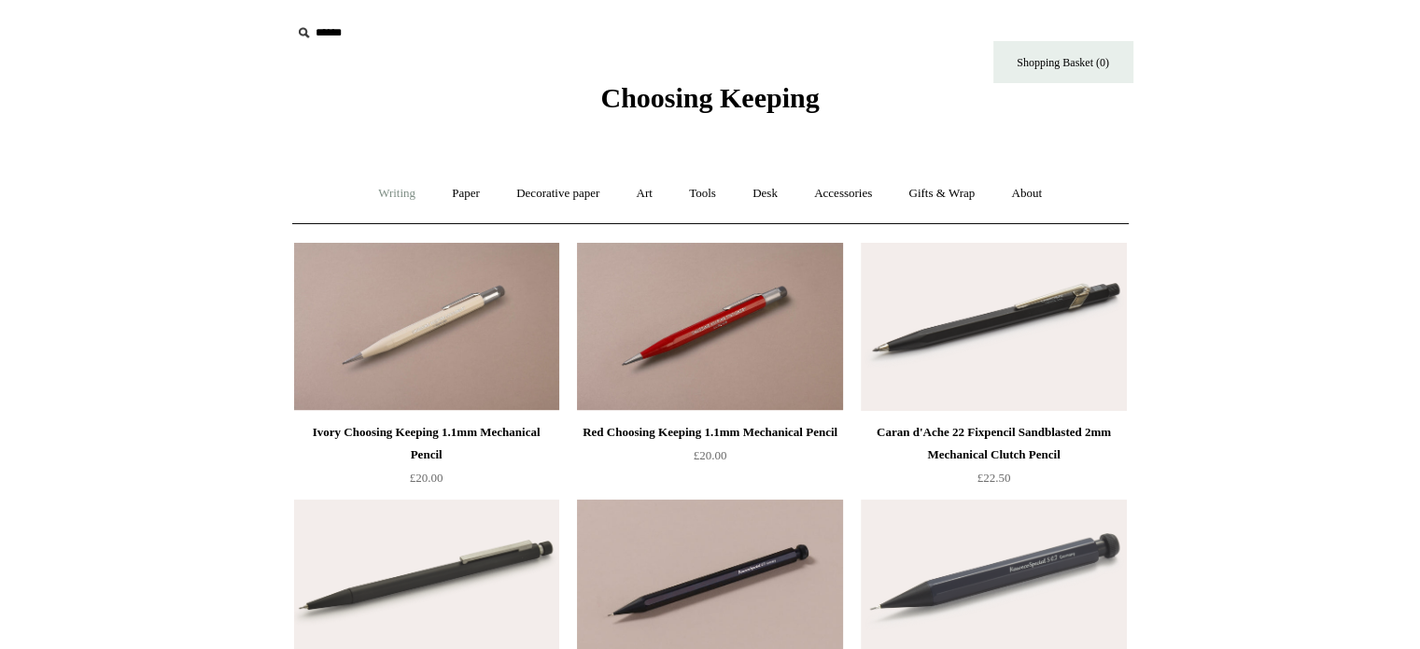
click at [403, 197] on link "Writing +" at bounding box center [396, 193] width 71 height 49
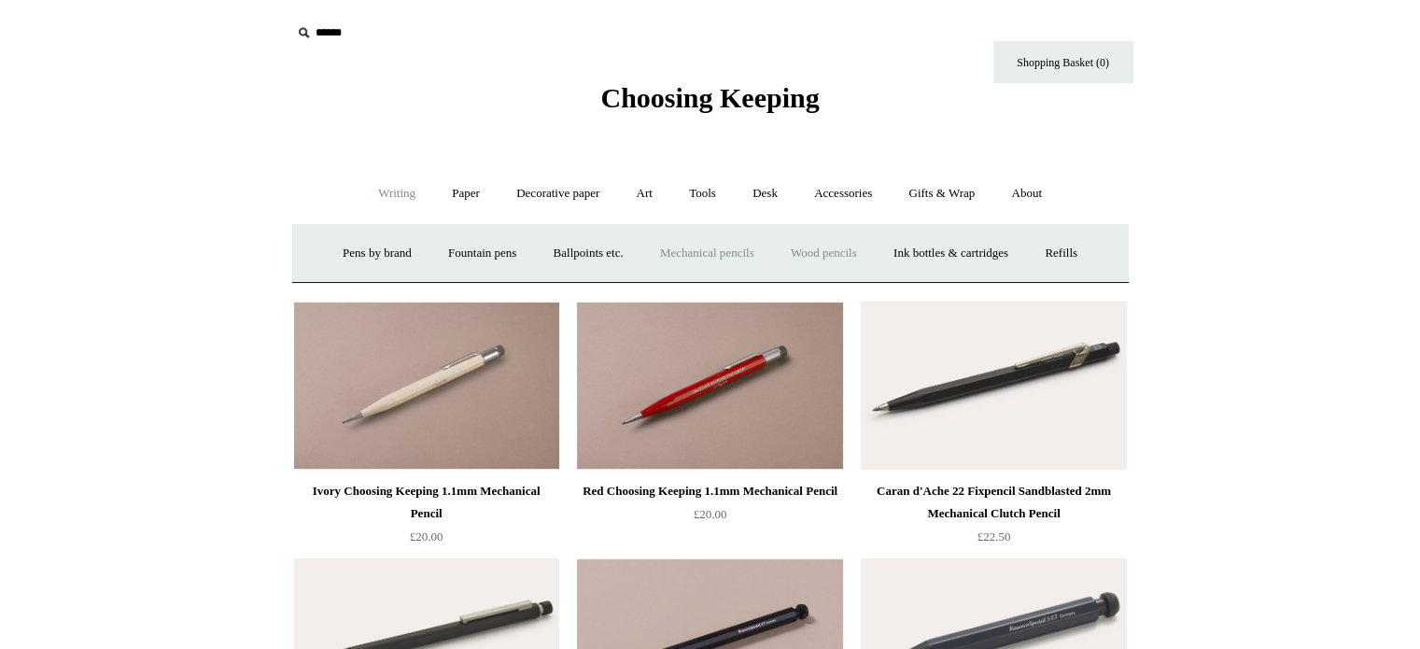
click at [852, 258] on link "Wood pencils +" at bounding box center [824, 253] width 100 height 49
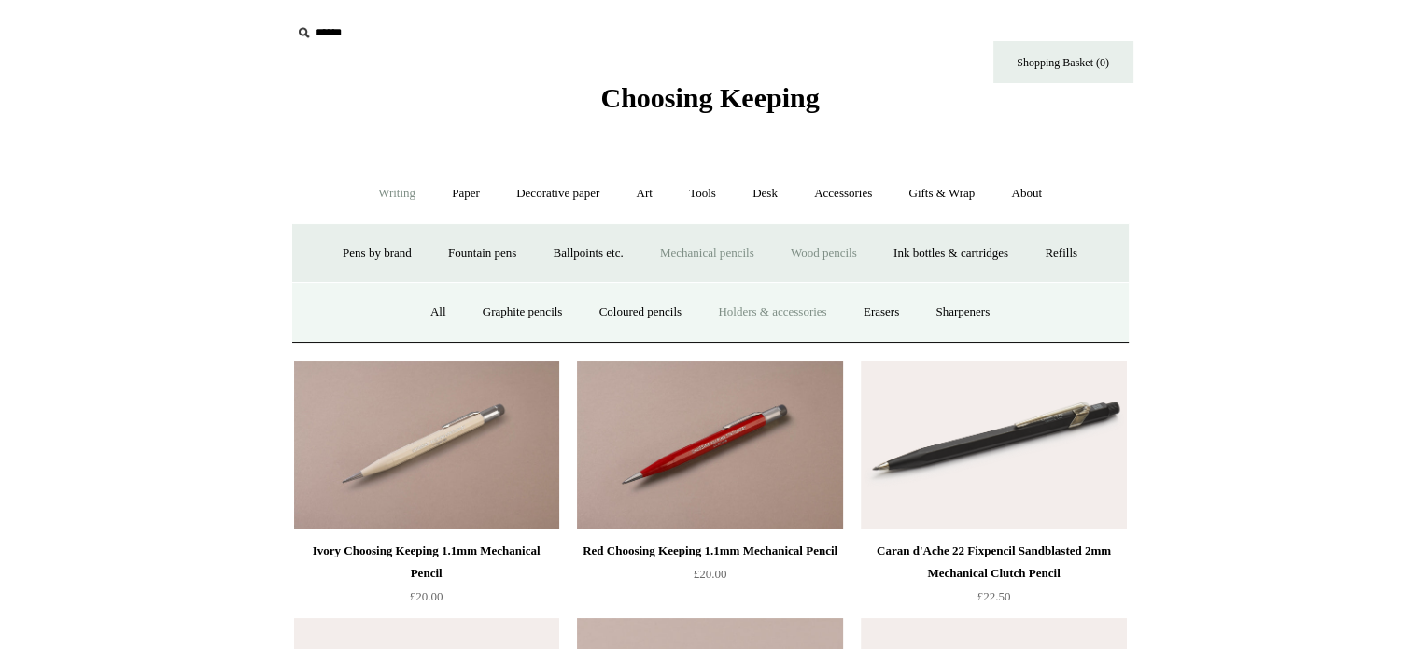
click at [749, 317] on link "Holders & accessories" at bounding box center [772, 312] width 142 height 49
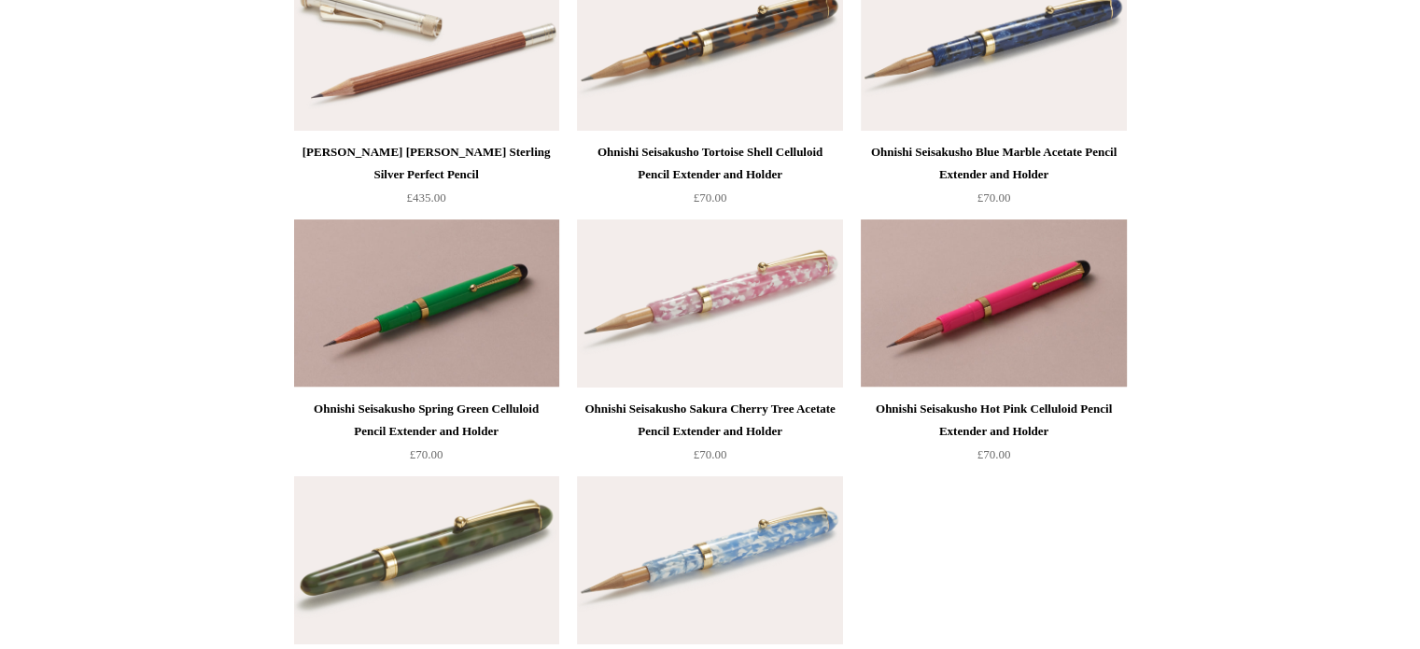
scroll to position [93, 0]
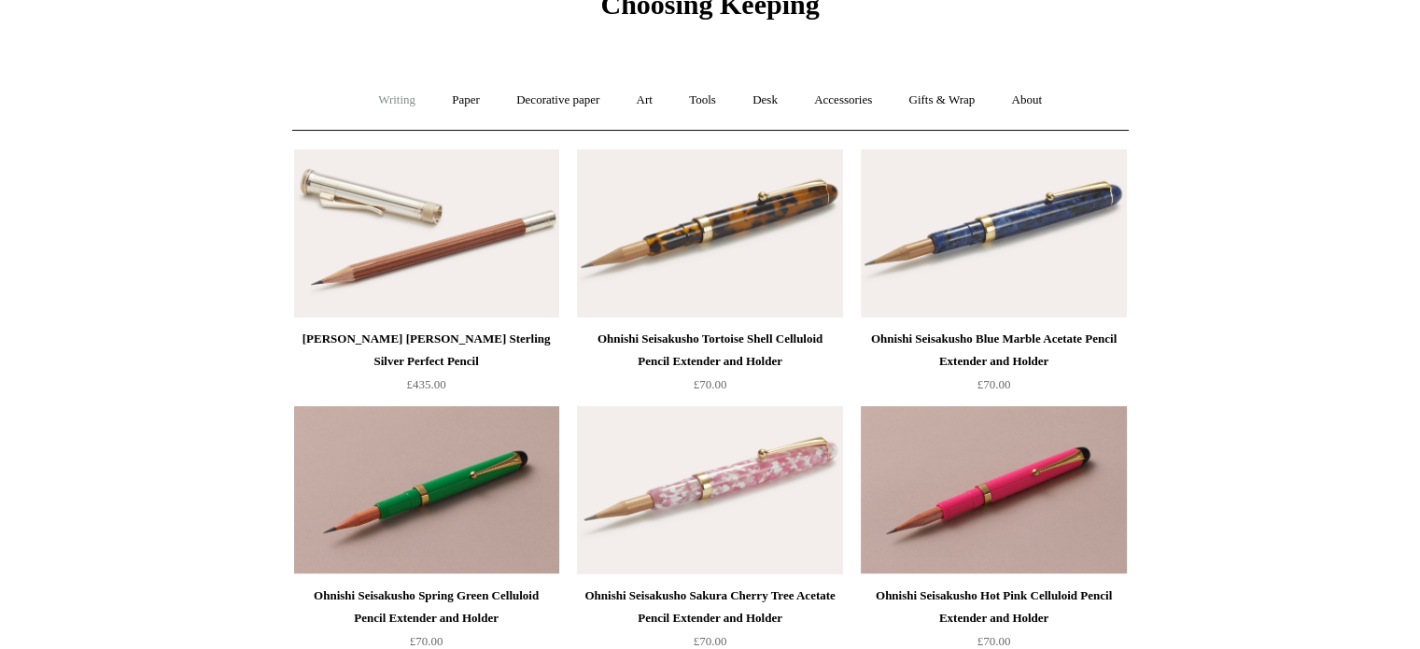
click at [366, 98] on link "Writing +" at bounding box center [396, 100] width 71 height 49
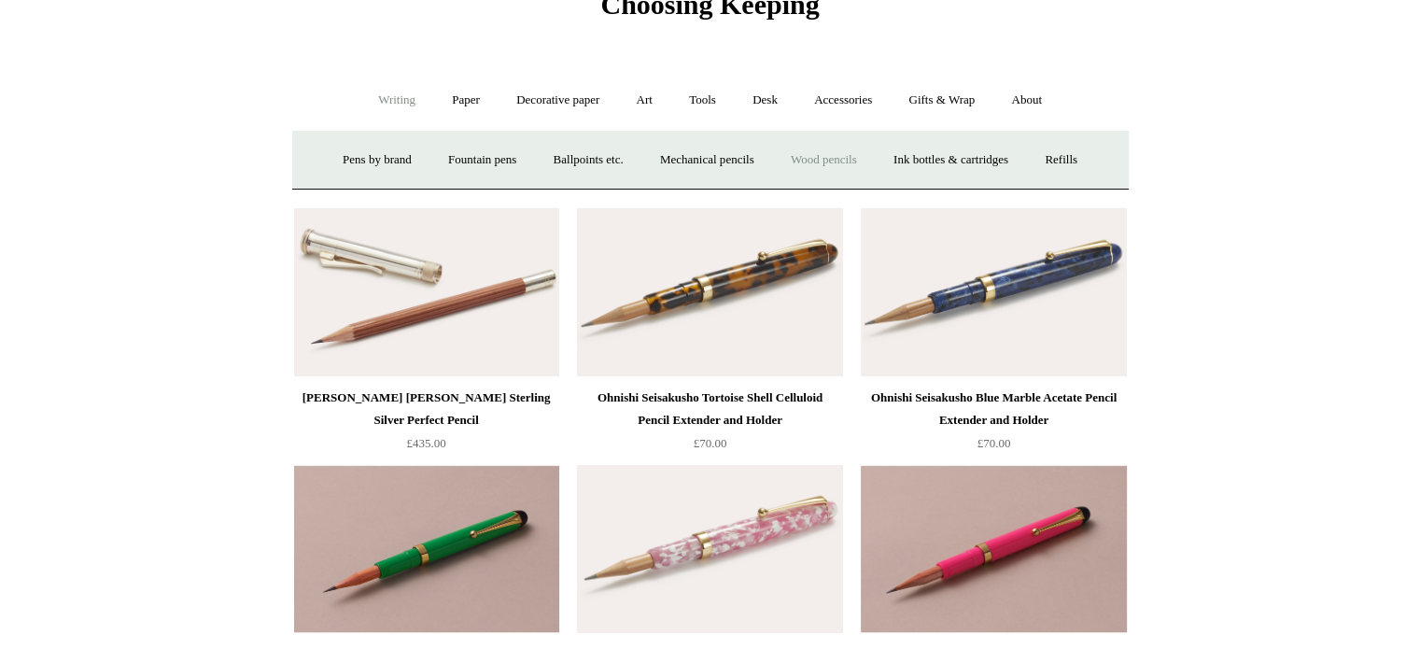
click at [841, 163] on link "Wood pencils +" at bounding box center [824, 159] width 100 height 49
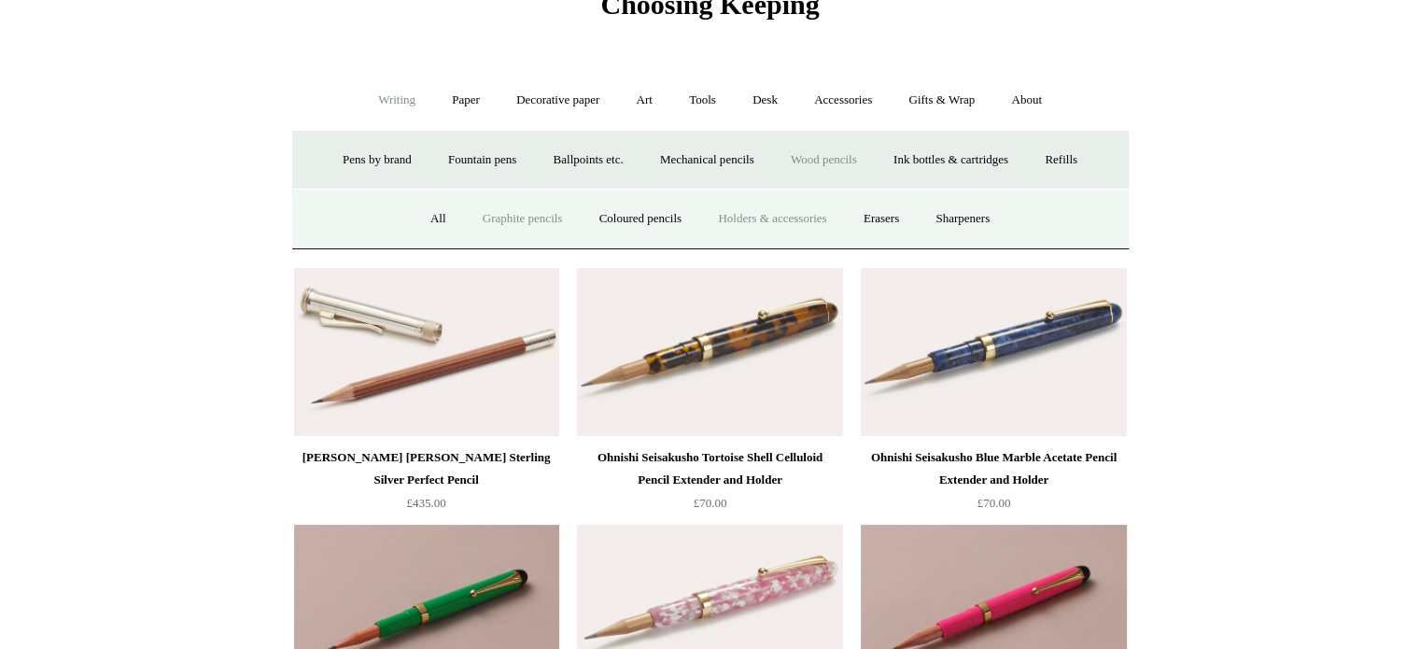
click at [501, 221] on link "Graphite pencils" at bounding box center [523, 218] width 114 height 49
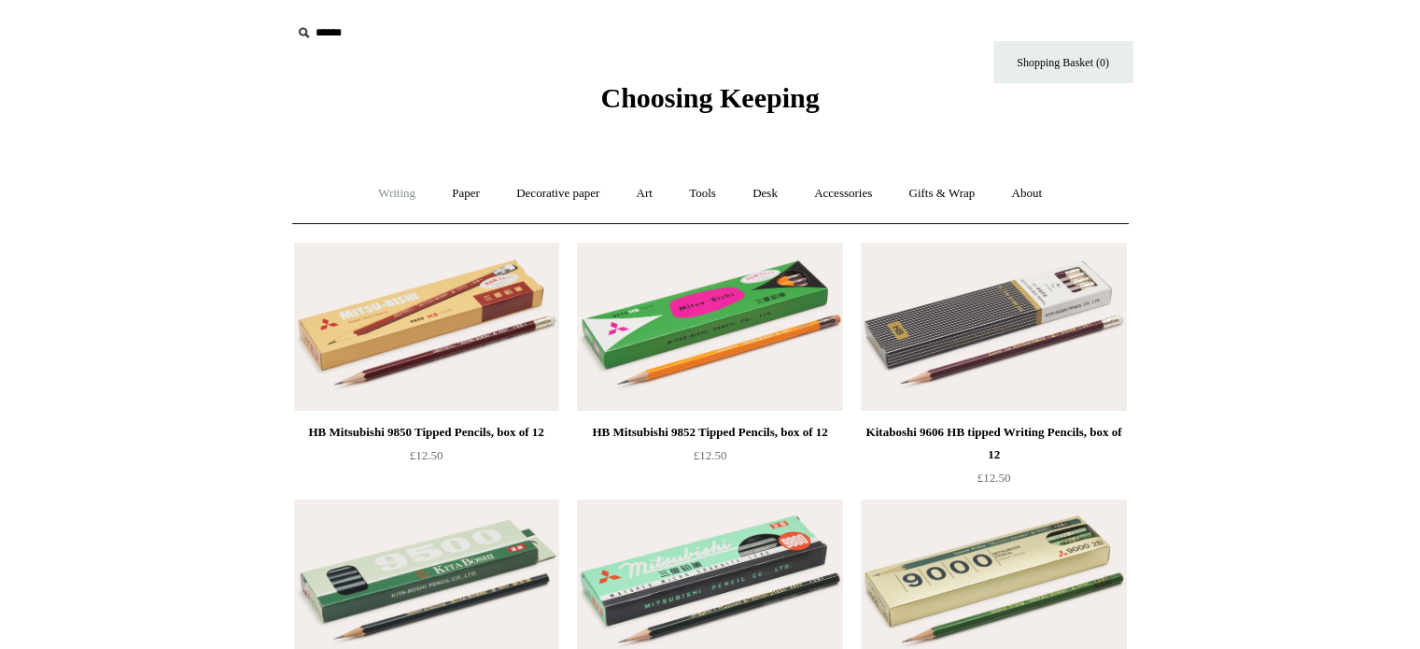
click at [399, 186] on link "Writing +" at bounding box center [396, 193] width 71 height 49
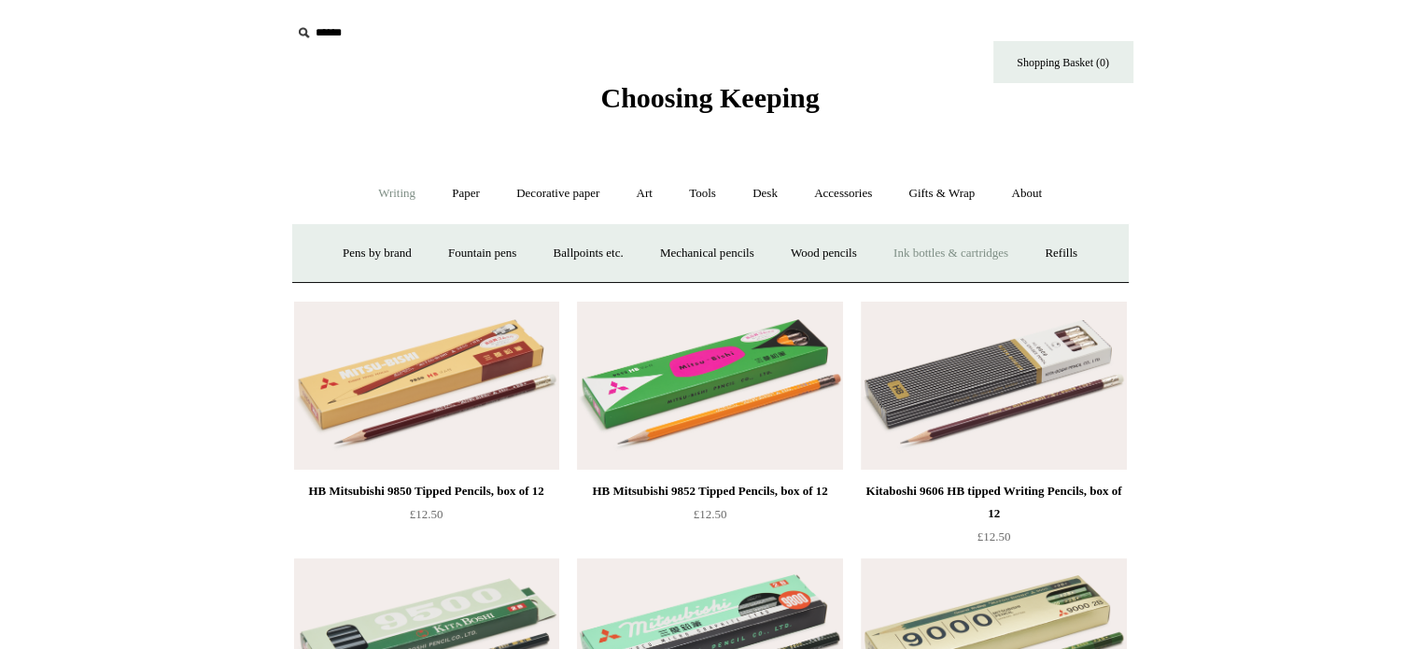
click at [947, 249] on link "Ink bottles & cartridges +" at bounding box center [951, 253] width 148 height 49
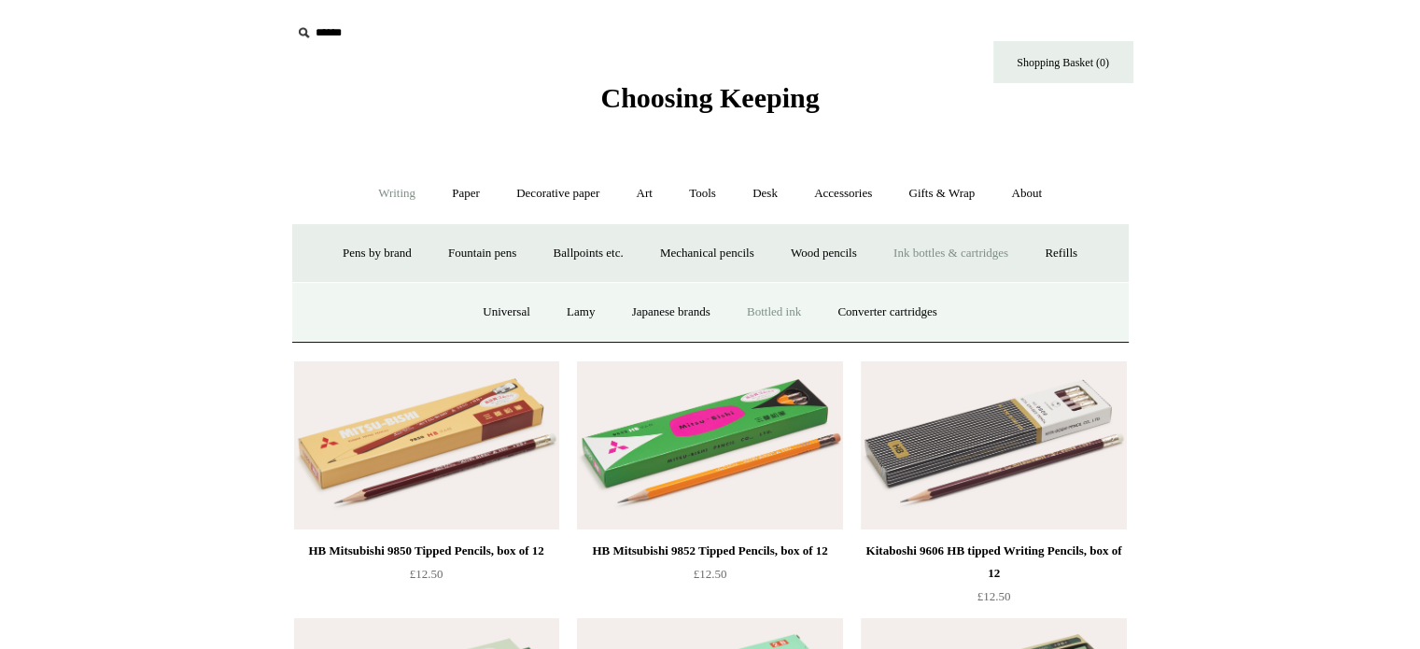
click at [772, 313] on link "Bottled ink" at bounding box center [774, 312] width 88 height 49
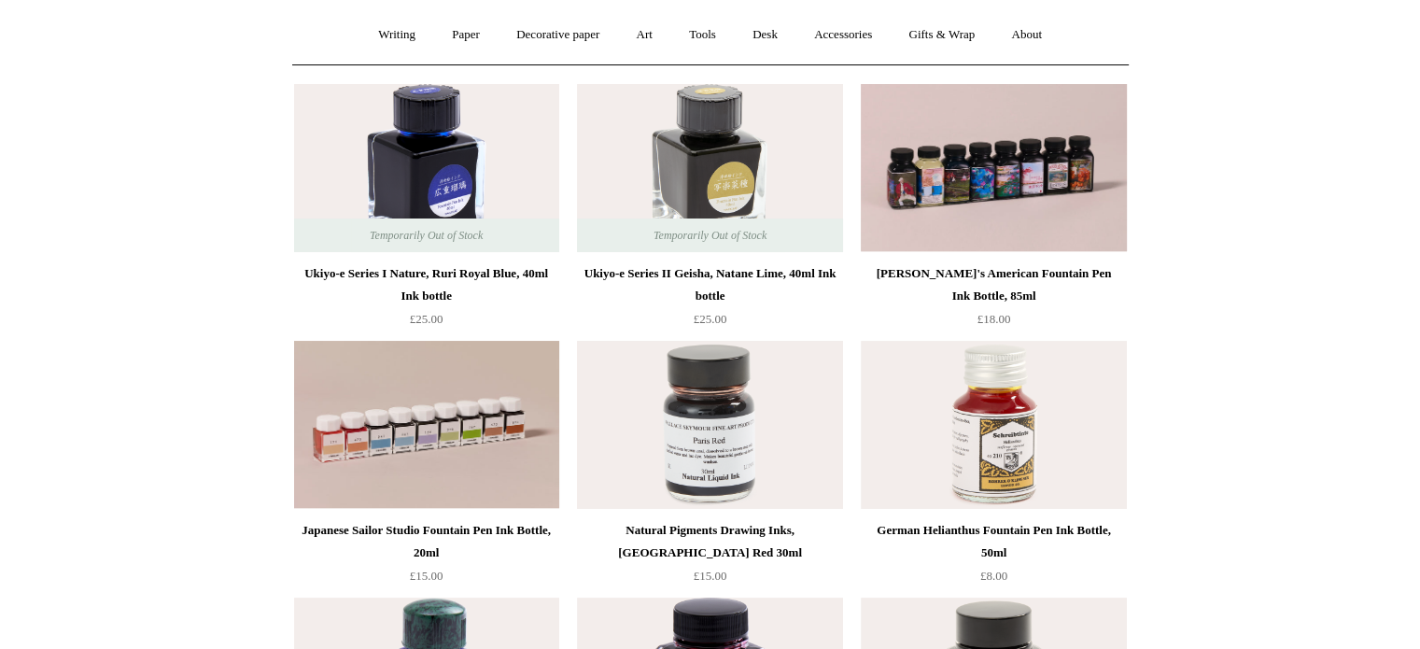
scroll to position [187, 0]
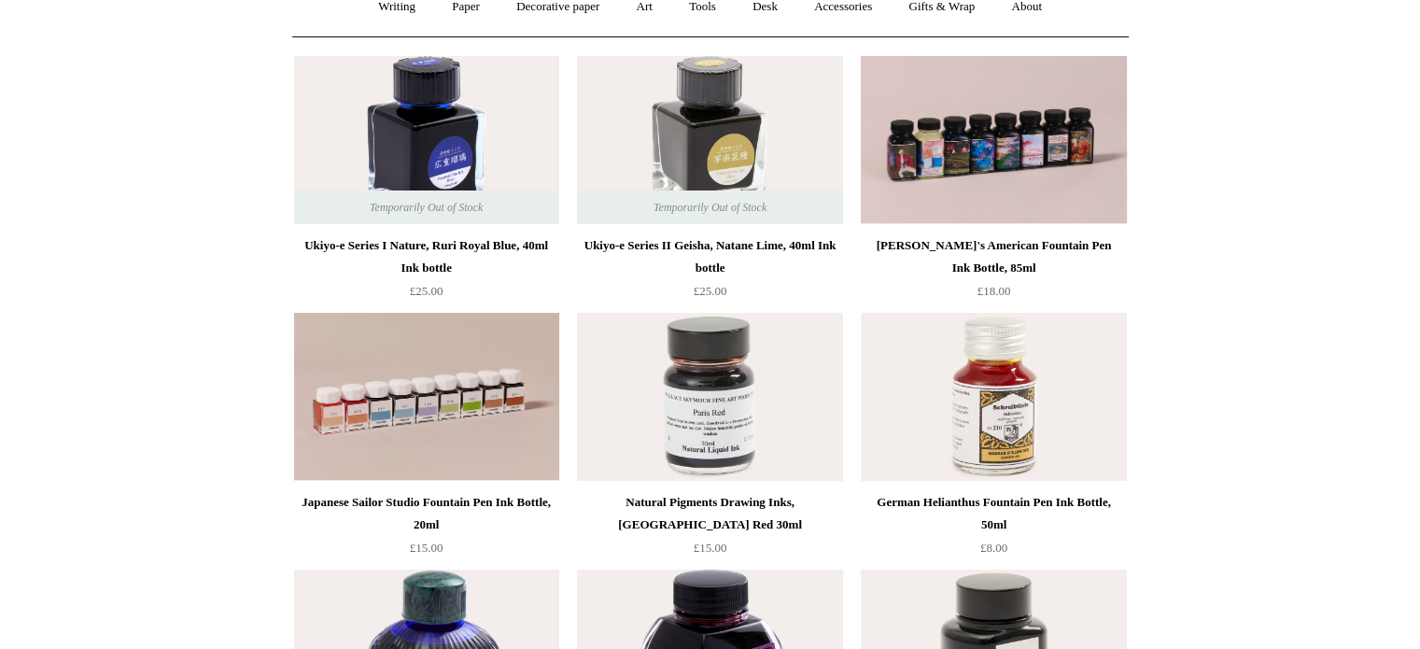
click at [411, 518] on div "Japanese Sailor Studio Fountain Pen Ink Bottle, 20ml" at bounding box center [427, 513] width 256 height 45
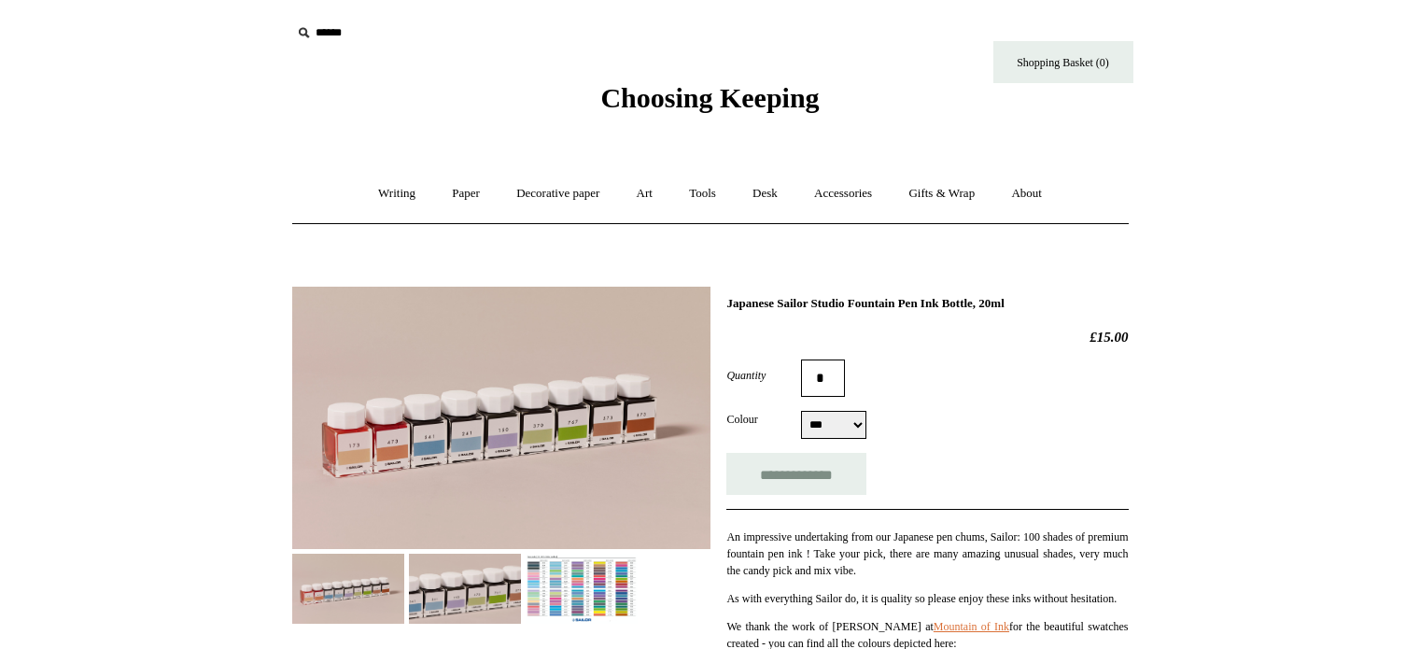
select select "***"
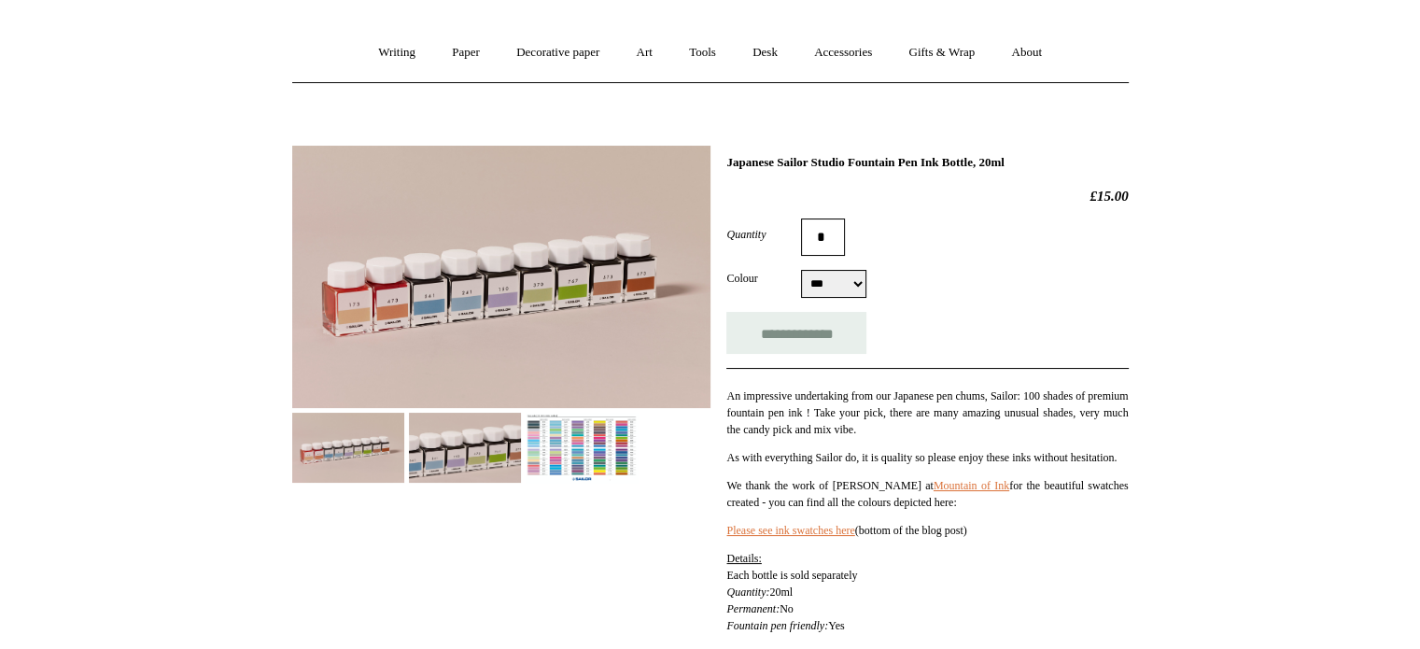
scroll to position [187, 0]
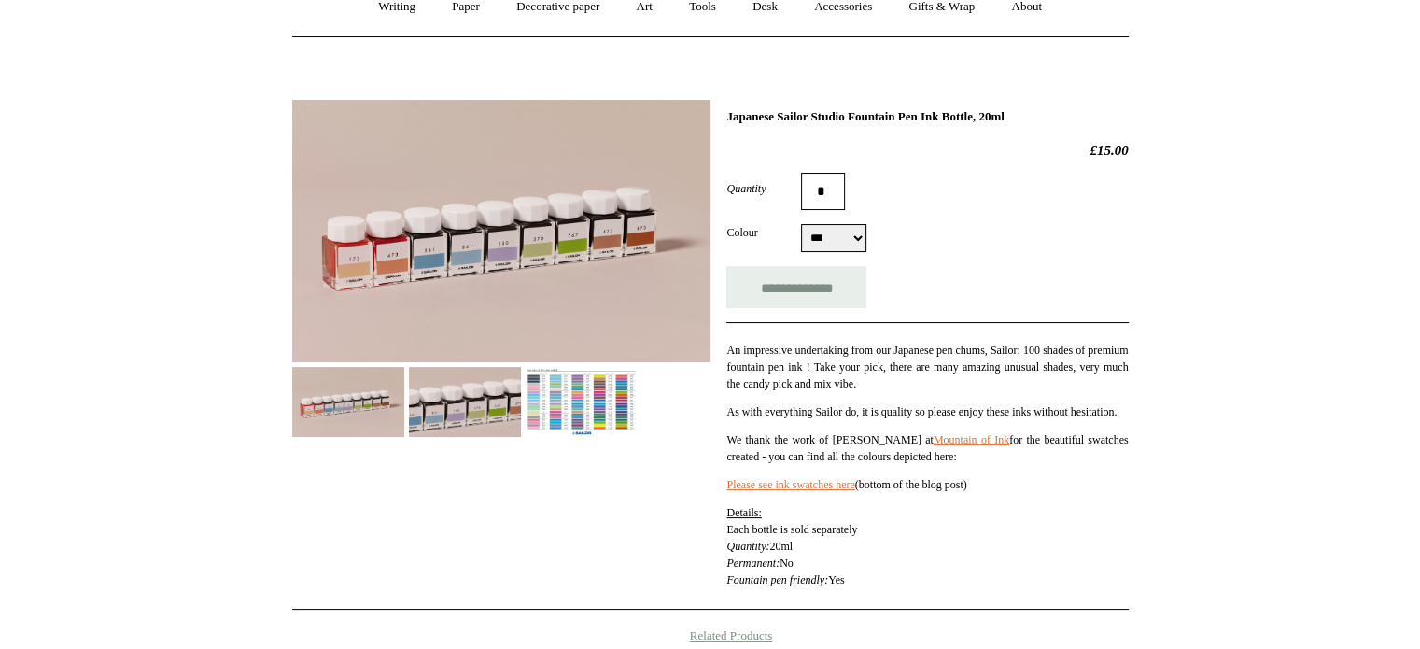
click at [569, 427] on img at bounding box center [582, 402] width 112 height 70
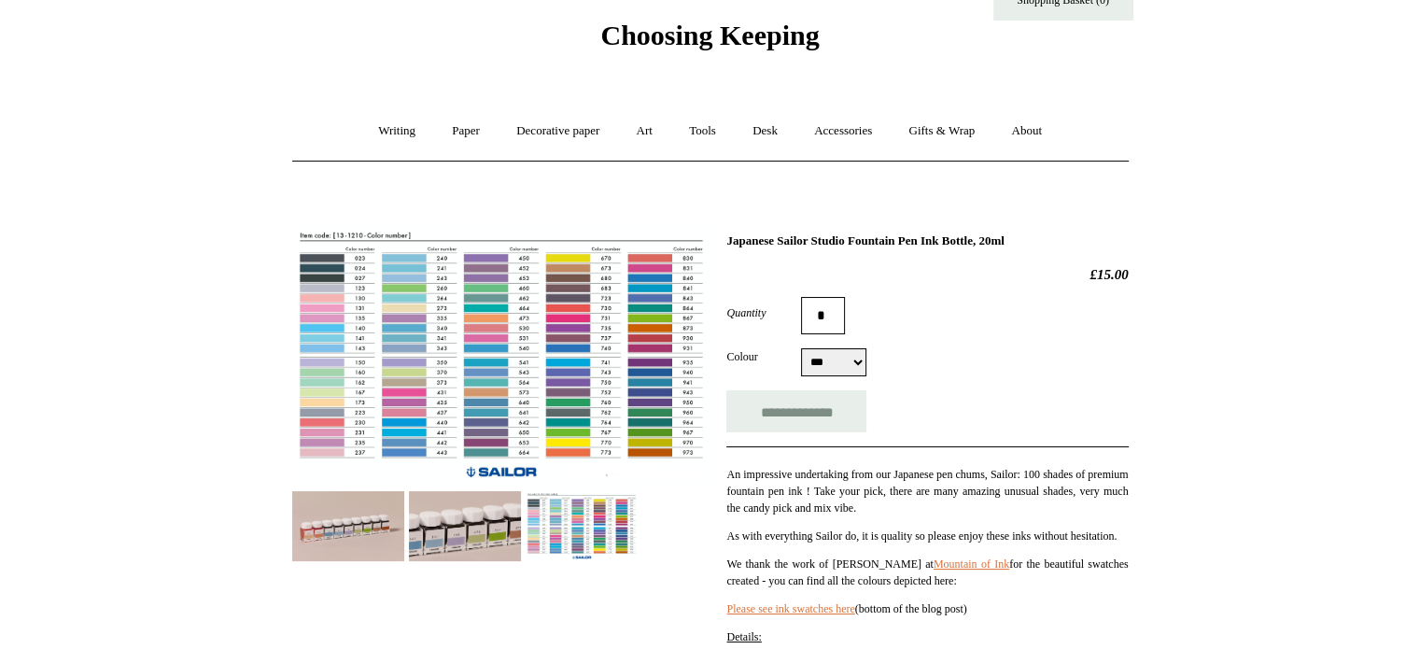
scroll to position [93, 0]
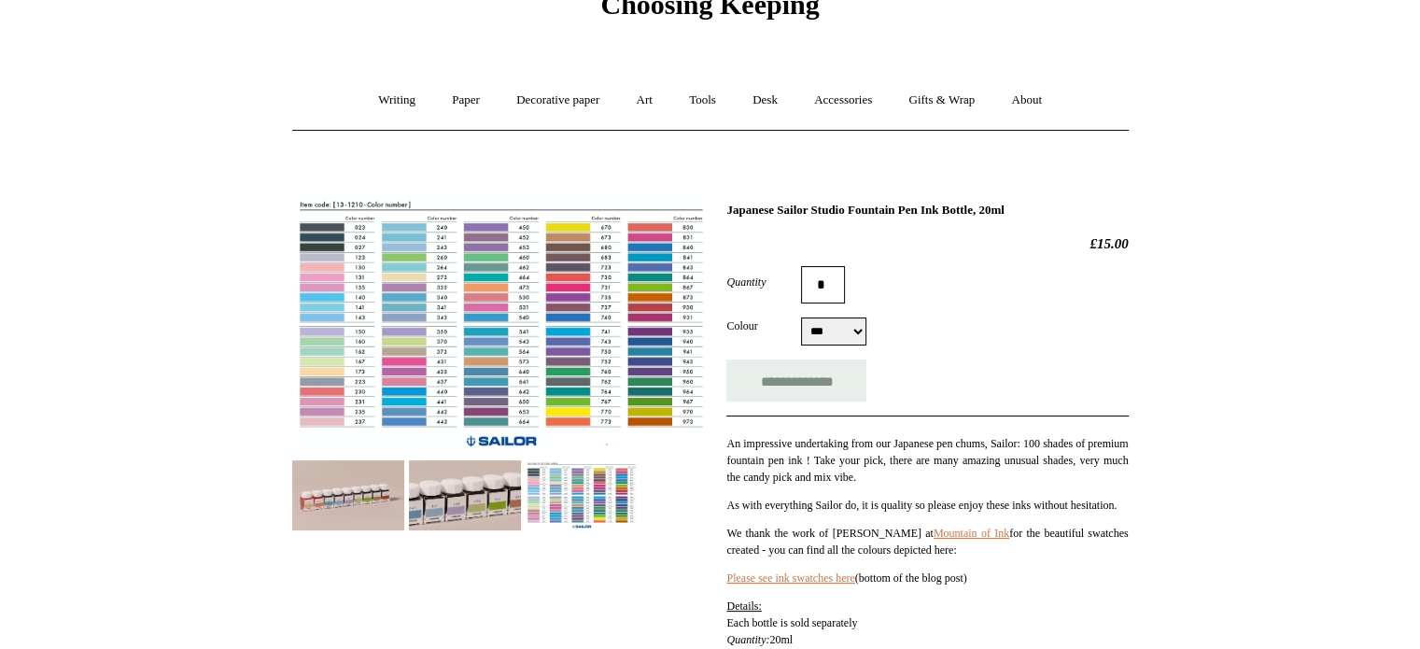
click at [341, 374] on img at bounding box center [501, 324] width 418 height 262
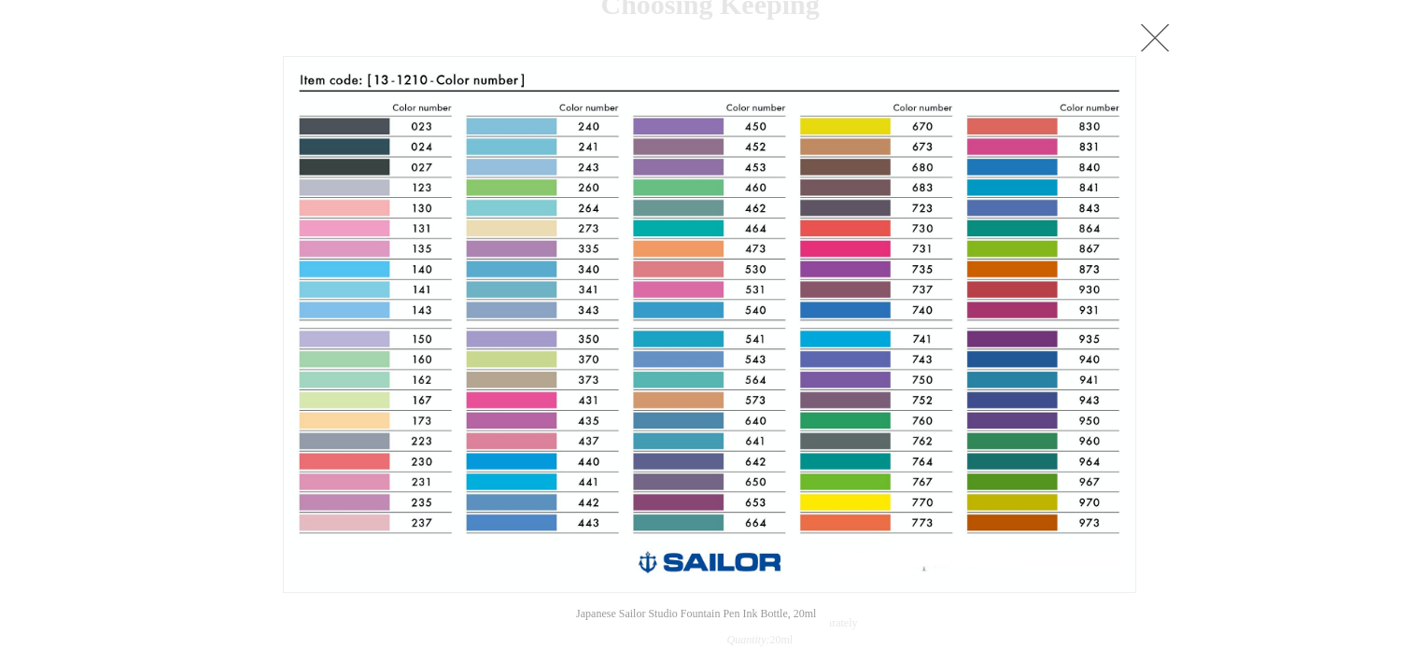
click at [1155, 57] on div at bounding box center [710, 610] width 1420 height 1407
